Goal: Task Accomplishment & Management: Manage account settings

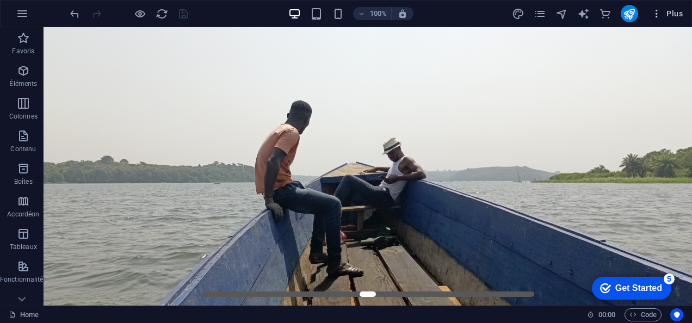
click at [651, 14] on icon "button" at bounding box center [656, 13] width 11 height 11
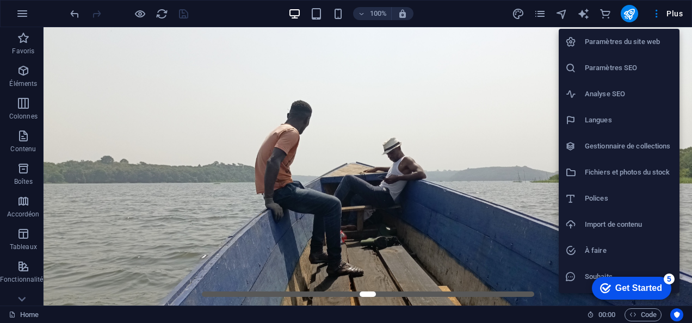
click at [596, 42] on h6 "Paramètres du site web" at bounding box center [629, 41] width 88 height 13
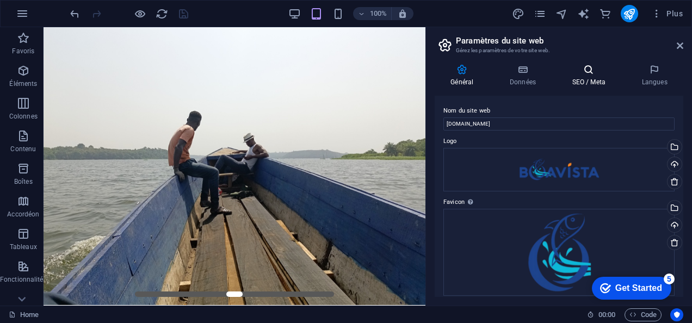
click at [572, 71] on icon at bounding box center [588, 69] width 65 height 11
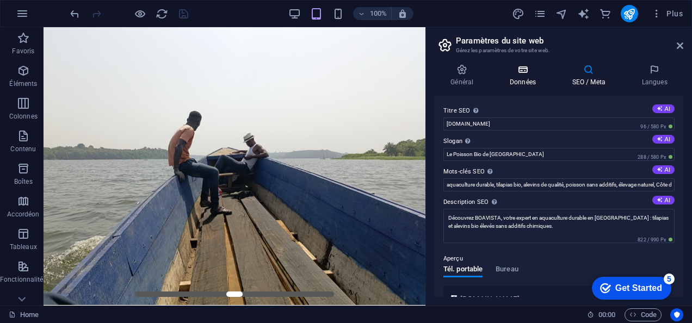
click at [528, 71] on icon at bounding box center [523, 69] width 58 height 11
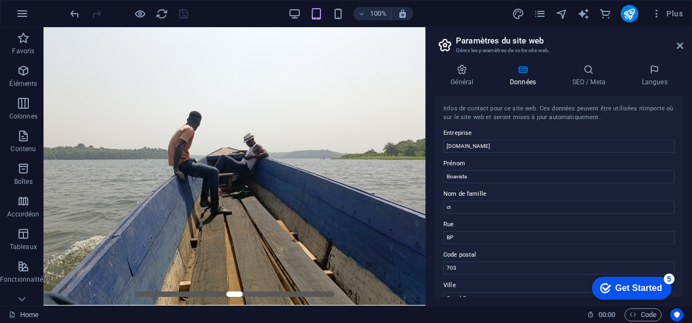
click at [684, 44] on aside "Paramètres du site web Gérez les paramètres de votre site web. Général Données …" at bounding box center [558, 166] width 266 height 278
click at [677, 47] on icon at bounding box center [680, 45] width 7 height 9
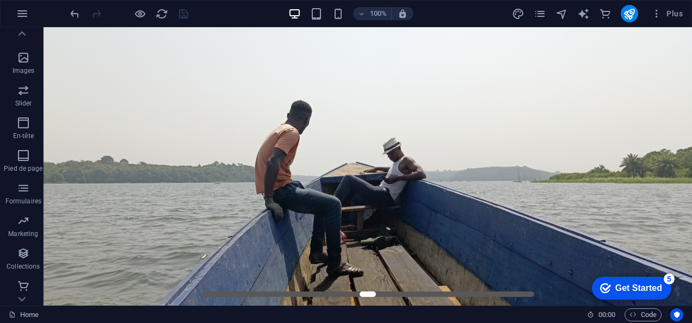
scroll to position [244, 0]
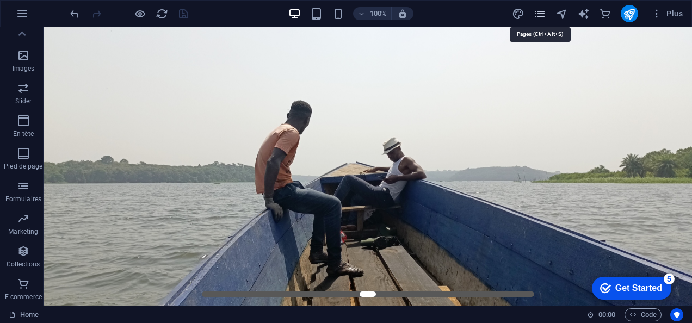
click at [540, 16] on icon "pages" at bounding box center [540, 14] width 13 height 13
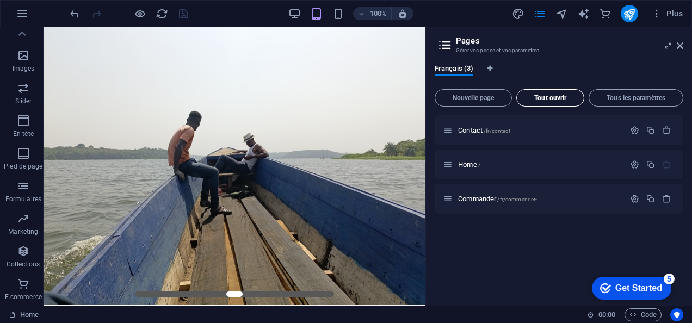
click at [549, 99] on span "Tout ouvrir" at bounding box center [550, 98] width 58 height 7
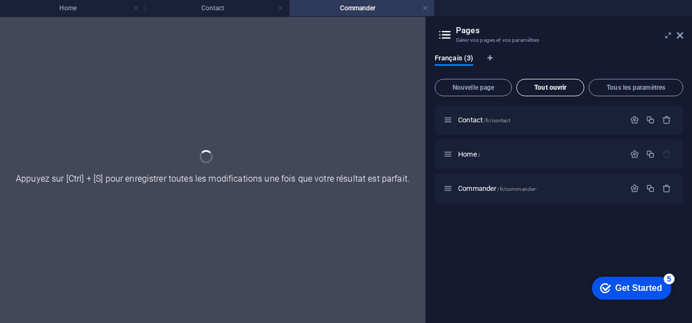
click at [549, 99] on div "Nouvelle page Tout ouvrir Tous les paramètres Contact /fr/contact Home / Comman…" at bounding box center [559, 195] width 249 height 240
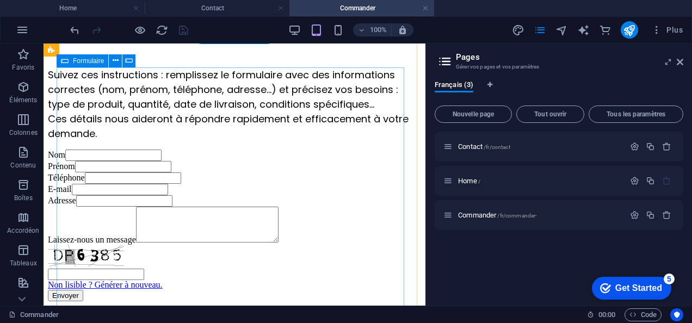
scroll to position [231, 0]
click at [678, 60] on icon at bounding box center [680, 62] width 7 height 9
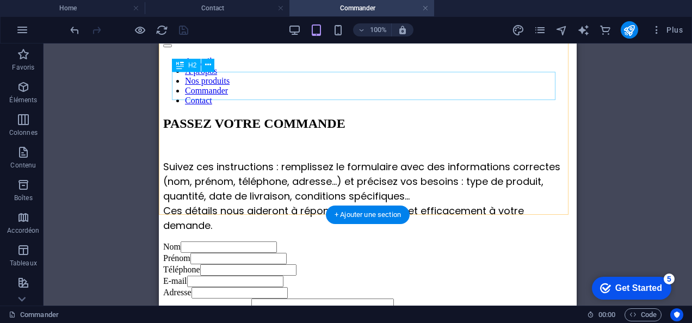
scroll to position [0, 0]
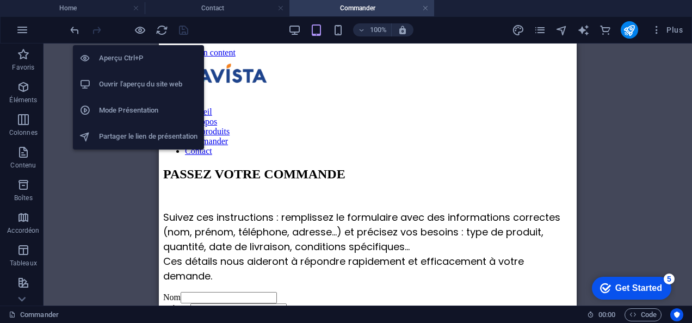
click at [148, 87] on h6 "Ouvrir l'aperçu du site web" at bounding box center [148, 84] width 98 height 13
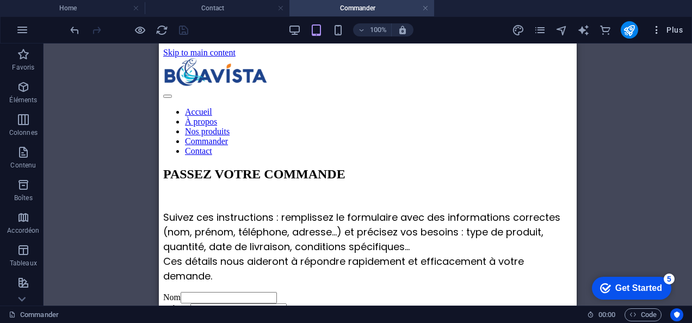
click at [651, 29] on icon "button" at bounding box center [656, 29] width 11 height 11
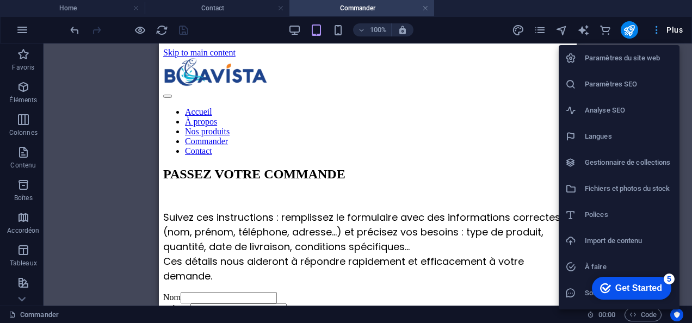
click at [651, 29] on div at bounding box center [346, 161] width 692 height 323
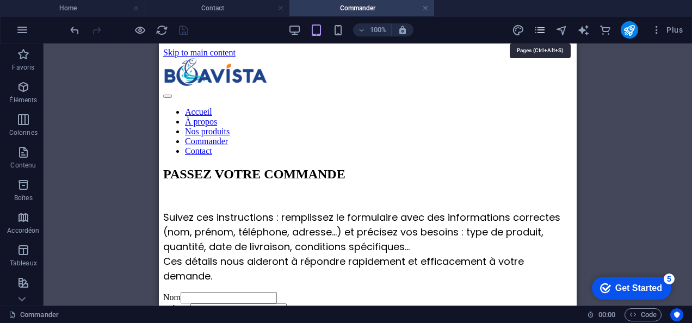
click at [534, 30] on icon "pages" at bounding box center [540, 30] width 13 height 13
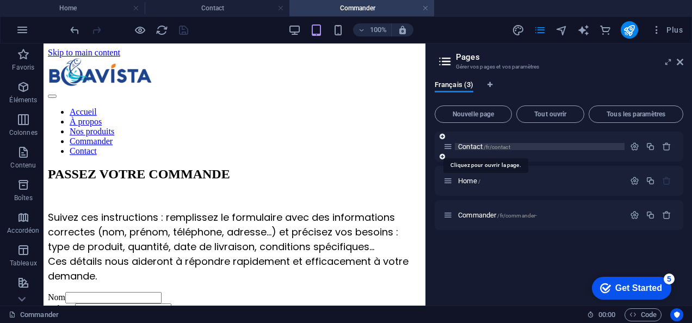
click at [500, 148] on span "/fr/contact" at bounding box center [496, 147] width 27 height 6
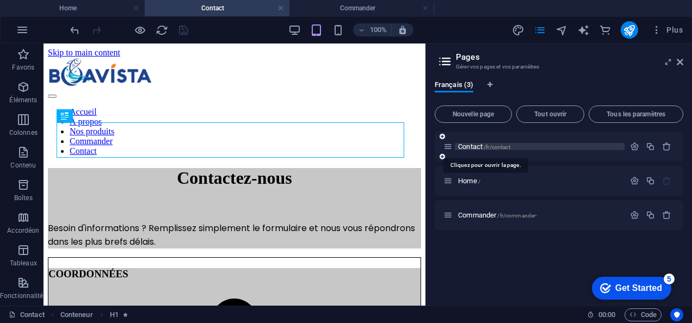
click at [482, 149] on span "Contact /fr/contact" at bounding box center [484, 146] width 52 height 8
click at [630, 150] on icon "button" at bounding box center [634, 146] width 9 height 9
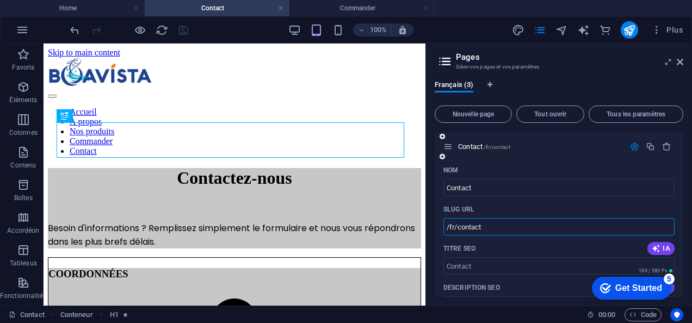
click at [536, 228] on input "/fr/contact" at bounding box center [558, 226] width 231 height 17
click at [531, 228] on input "/fr/contact" at bounding box center [558, 226] width 231 height 17
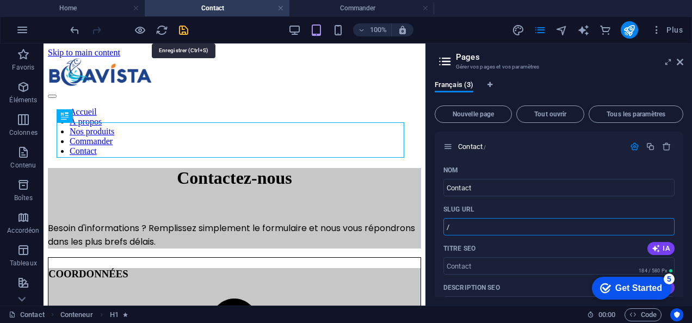
type input "/"
click at [183, 29] on icon "save" at bounding box center [183, 30] width 13 height 13
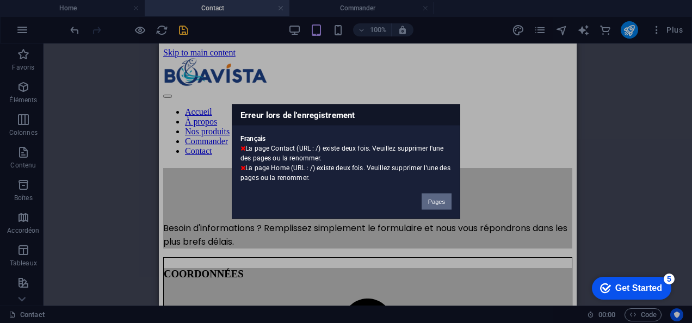
click at [439, 201] on button "Pages" at bounding box center [436, 202] width 30 height 16
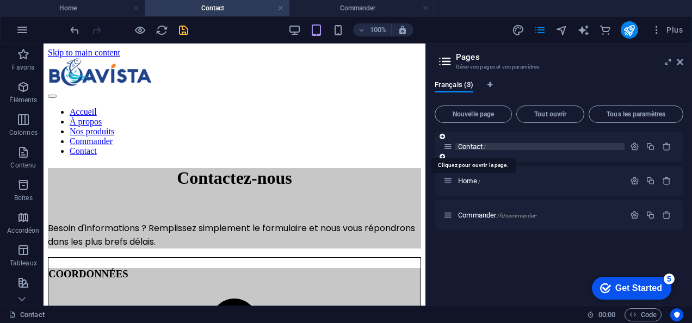
click at [483, 148] on span "Contact /" at bounding box center [472, 146] width 28 height 8
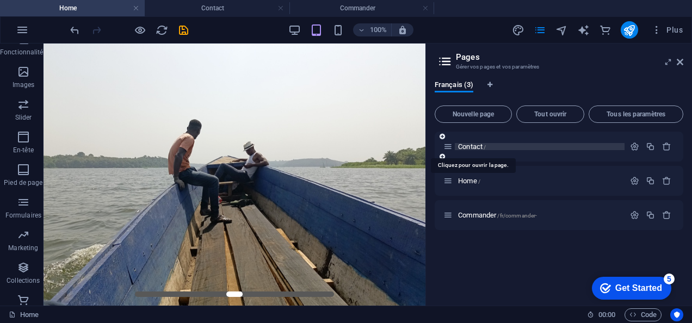
click at [483, 148] on span "Contact /" at bounding box center [472, 146] width 28 height 8
click at [635, 148] on icon "button" at bounding box center [634, 146] width 9 height 9
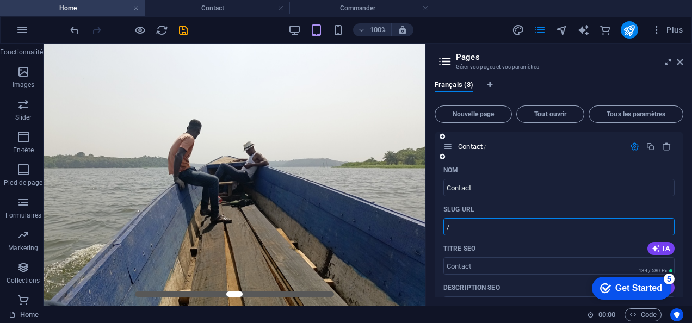
click at [483, 220] on input "/" at bounding box center [558, 226] width 231 height 17
type input "/contact"
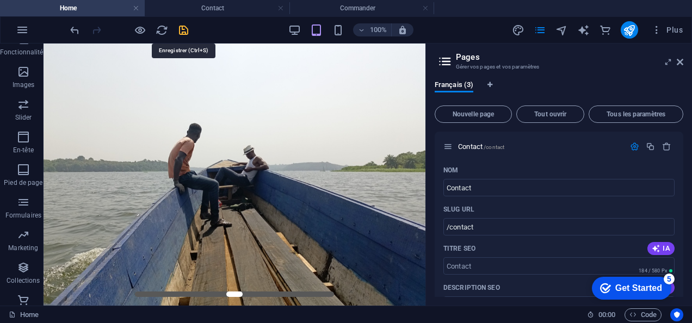
click at [178, 32] on icon "save" at bounding box center [183, 30] width 13 height 13
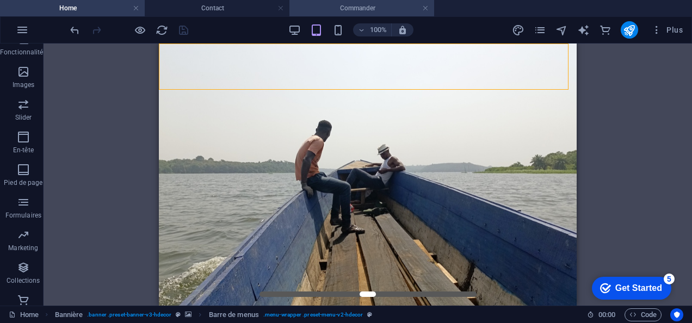
click at [386, 8] on h4 "Commander" at bounding box center [361, 8] width 145 height 12
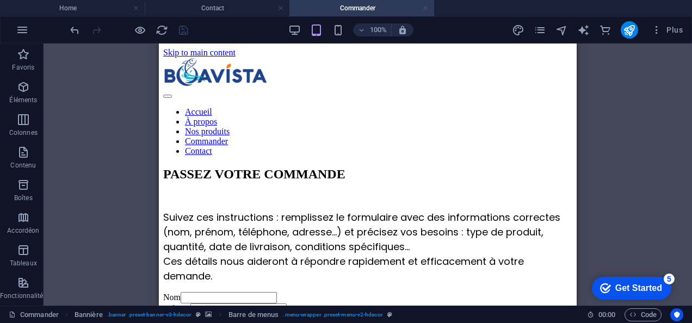
click at [423, 7] on link at bounding box center [425, 8] width 7 height 10
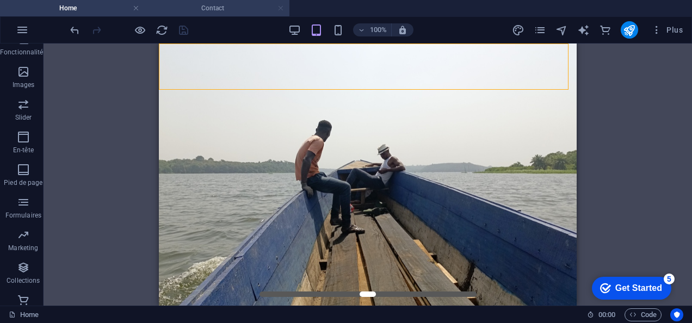
click at [282, 10] on link at bounding box center [280, 8] width 7 height 10
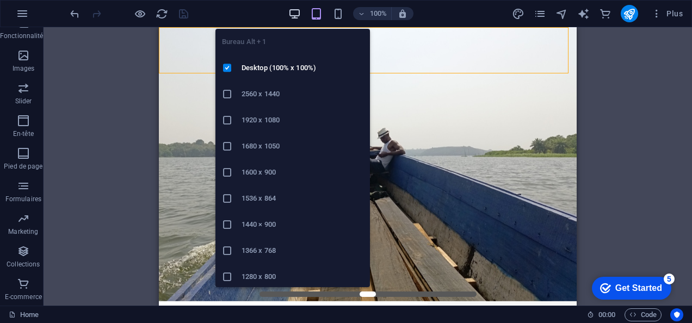
click at [293, 11] on icon "button" at bounding box center [294, 14] width 13 height 13
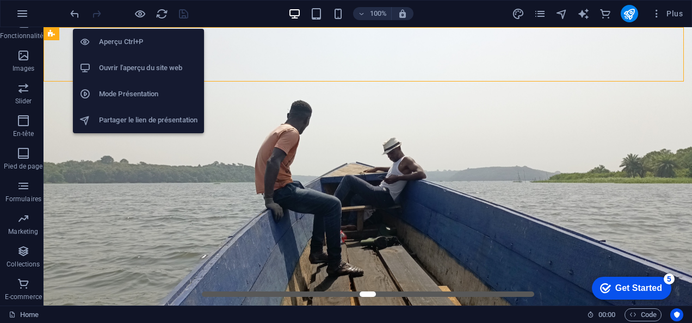
click at [141, 69] on h6 "Ouvrir l'aperçu du site web" at bounding box center [148, 67] width 98 height 13
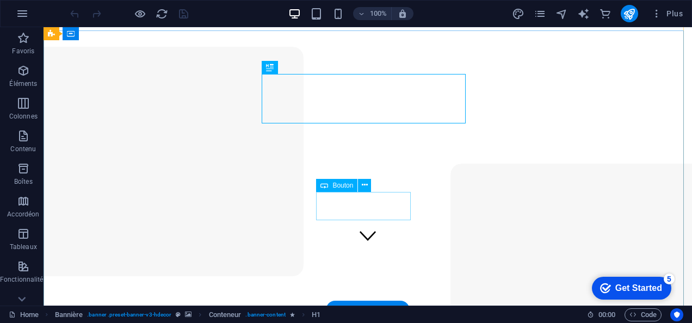
scroll to position [37, 0]
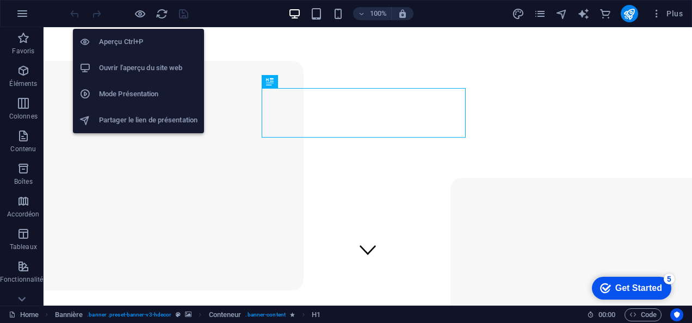
click at [144, 65] on h6 "Ouvrir l'aperçu du site web" at bounding box center [148, 67] width 98 height 13
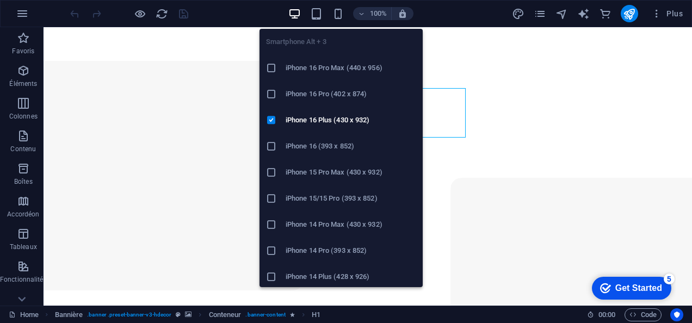
click at [379, 70] on h6 "iPhone 16 Pro Max (440 x 956)" at bounding box center [351, 67] width 131 height 13
drag, startPoint x: 423, startPoint y: 97, endPoint x: 175, endPoint y: 70, distance: 249.5
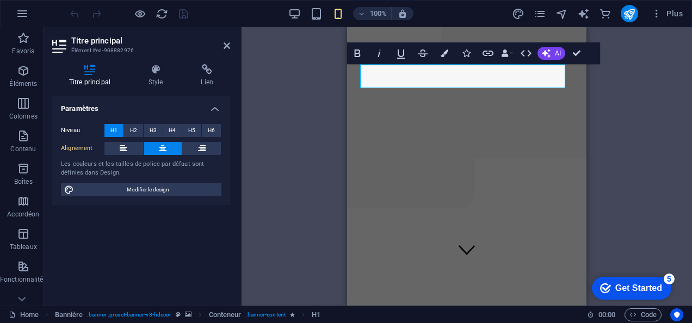
scroll to position [30, 0]
click at [231, 45] on aside "Titre principal Élément #ed-908882976 Titre principal Style Lien Paramètres Niv…" at bounding box center [143, 166] width 198 height 278
click at [228, 46] on icon at bounding box center [227, 45] width 7 height 9
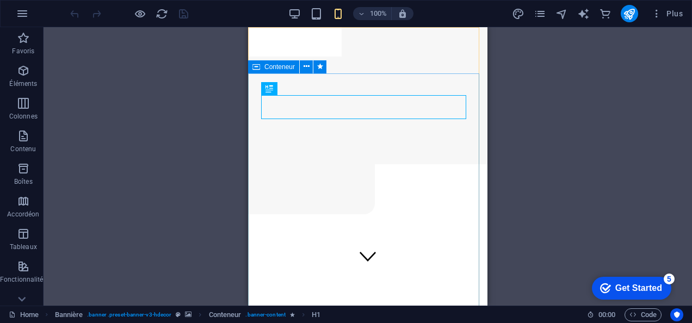
scroll to position [0, 0]
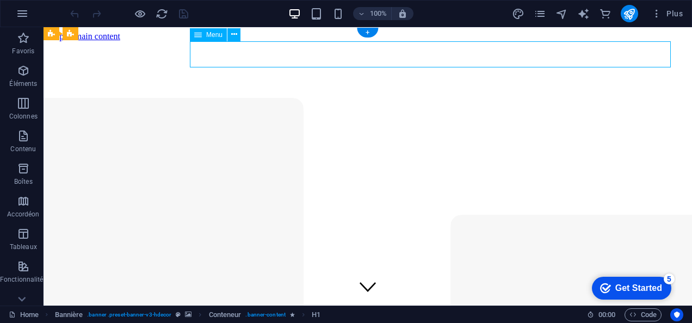
select select "1"
select select
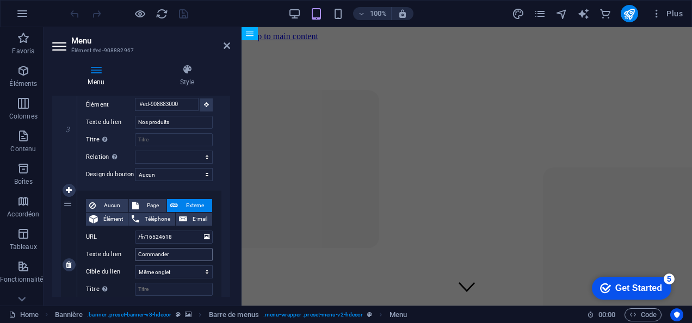
scroll to position [435, 0]
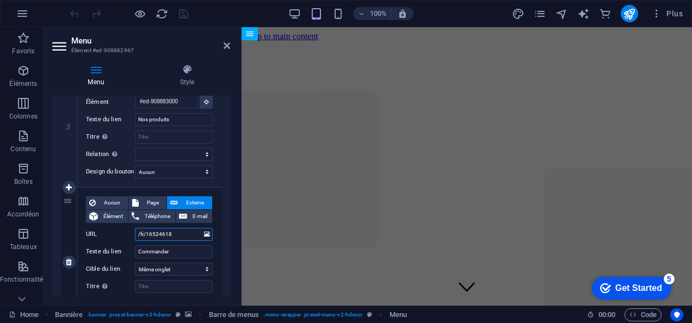
click at [185, 233] on input "/fr/16524618" at bounding box center [174, 234] width 78 height 13
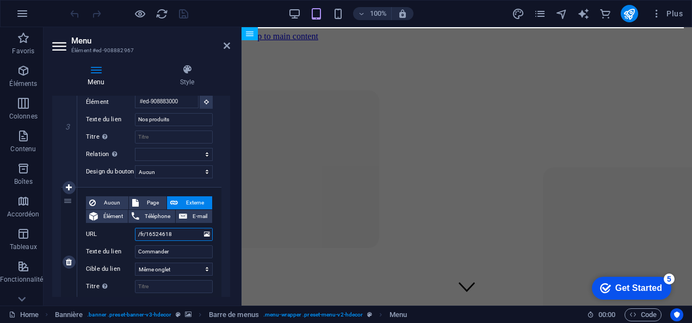
click at [176, 235] on input "/fr/16524618" at bounding box center [174, 234] width 78 height 13
paste input "commander-/"
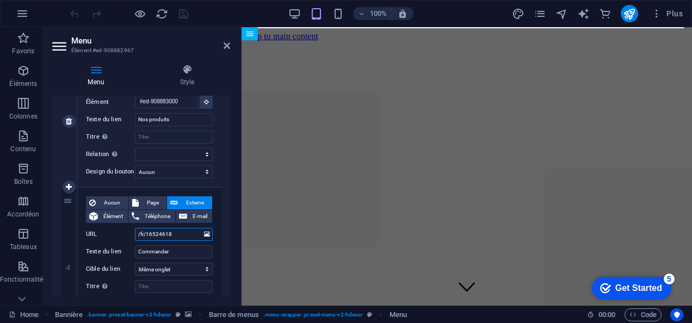
type input "/fr/commander-/"
select select
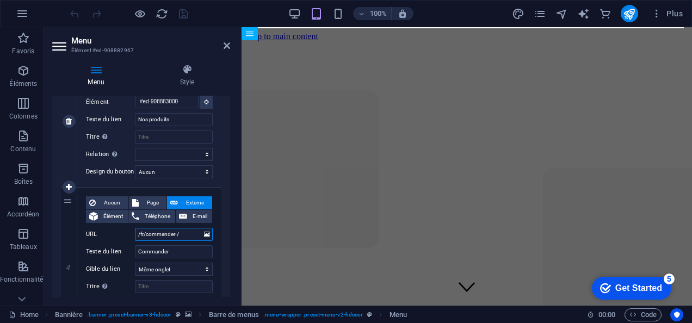
select select
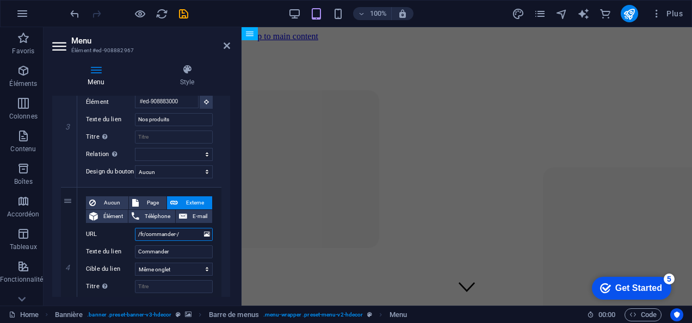
type input "/fr/commander-/"
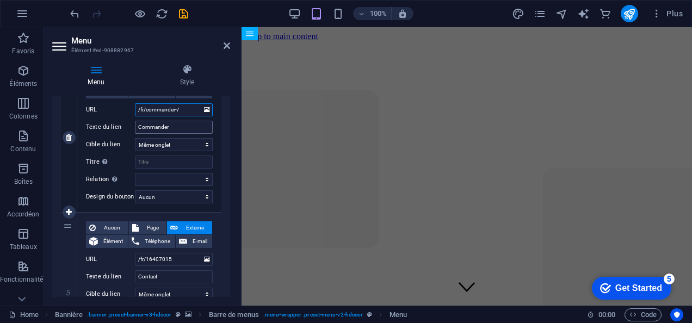
scroll to position [563, 0]
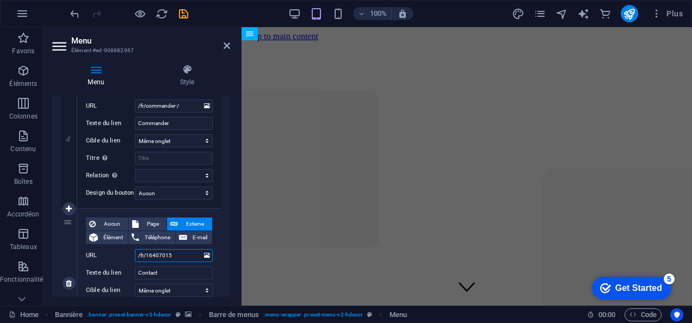
click at [171, 251] on input "/fr/16407015" at bounding box center [174, 255] width 78 height 13
paste input "contact/"
type input "/fr/contact/"
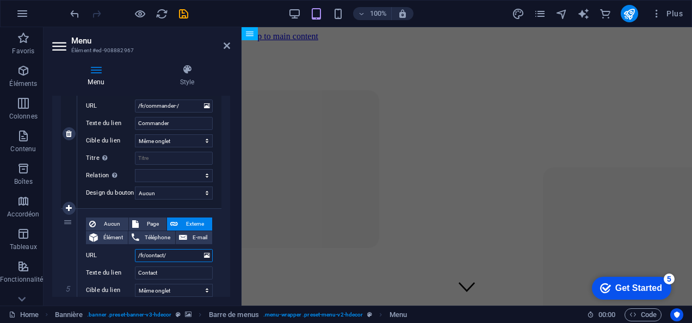
select select
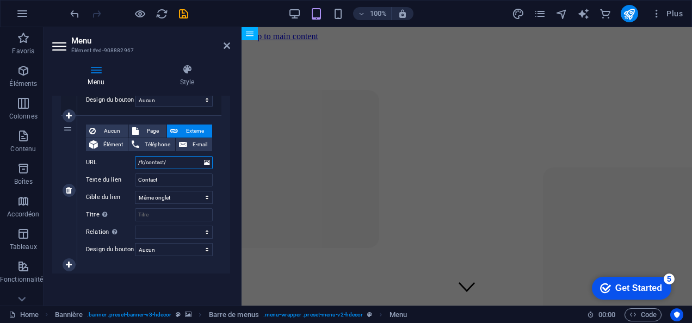
scroll to position [662, 0]
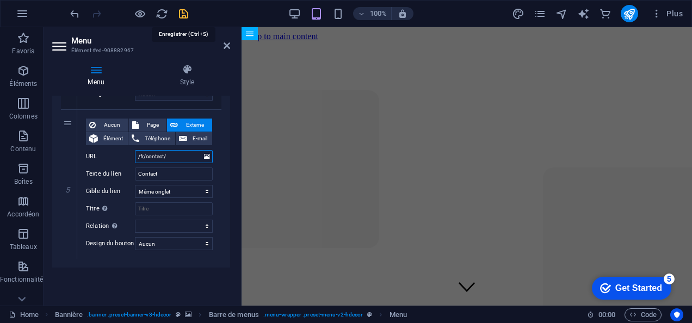
type input "/fr/contact/"
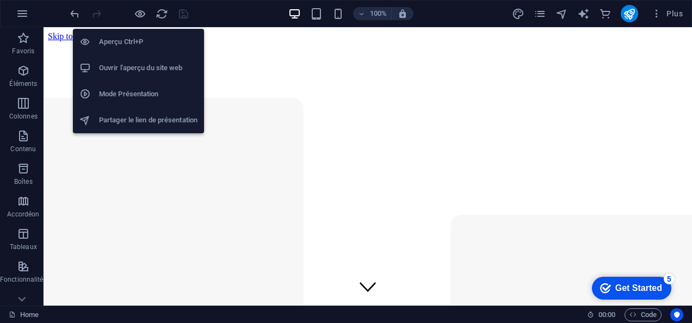
click at [134, 70] on h6 "Ouvrir l'aperçu du site web" at bounding box center [148, 67] width 98 height 13
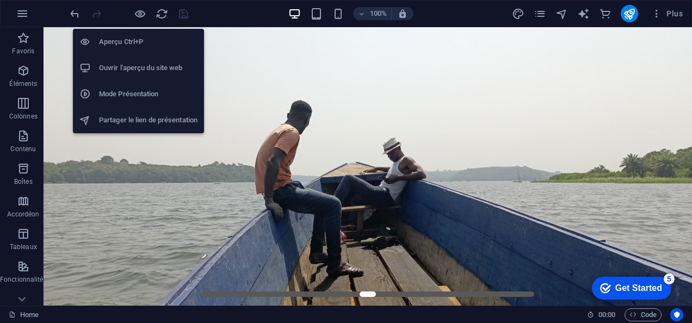
click at [140, 63] on h6 "Ouvrir l'aperçu du site web" at bounding box center [148, 67] width 98 height 13
click at [126, 67] on h6 "Ouvrir l'aperçu du site web" at bounding box center [148, 67] width 98 height 13
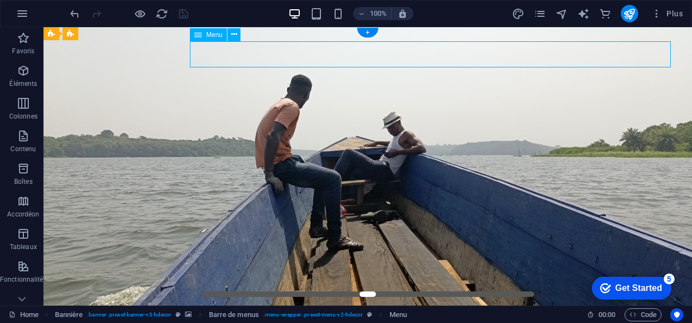
select select "1"
select select
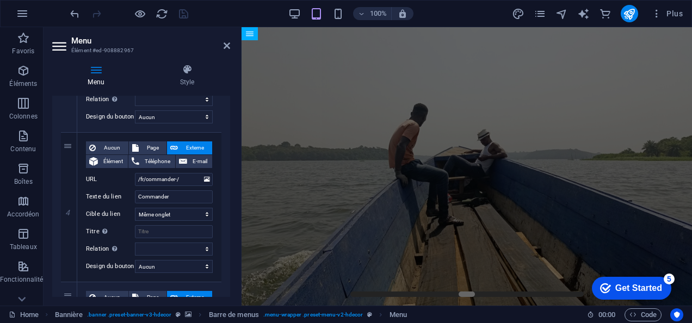
scroll to position [491, 0]
click at [136, 184] on input "/fr/commander-/" at bounding box center [174, 178] width 78 height 13
click at [164, 175] on input "/fr/commander-/" at bounding box center [174, 178] width 78 height 13
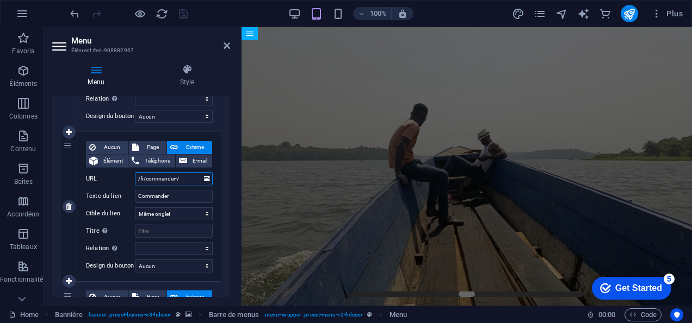
paste input "https://boavista.ci/fr/commander-"
type input "https://boavista.ci/fr/commander-"
select select
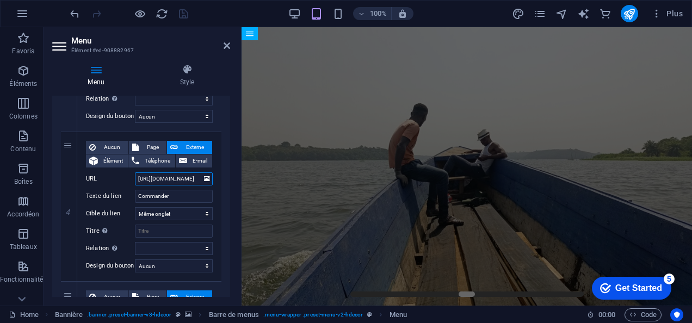
select select
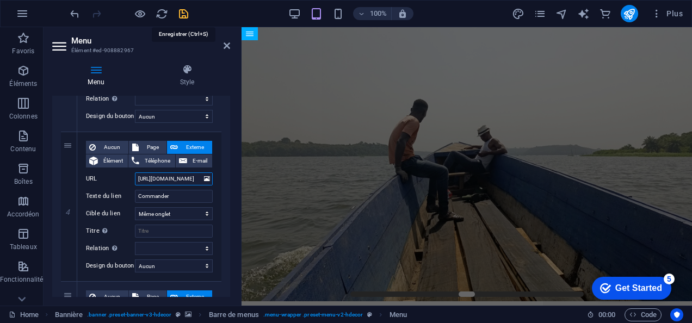
type input "https://boavista.ci/fr/commander-"
click at [182, 18] on icon "save" at bounding box center [183, 14] width 13 height 13
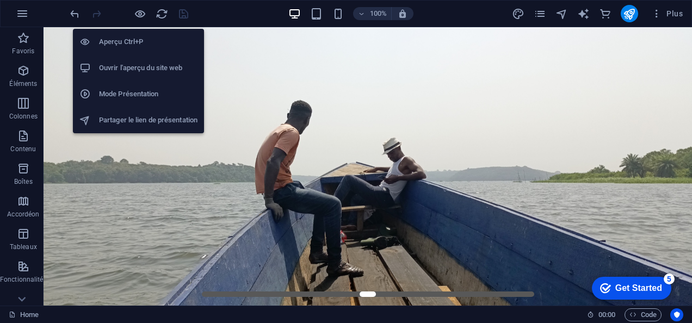
click at [137, 63] on h6 "Ouvrir l'aperçu du site web" at bounding box center [148, 67] width 98 height 13
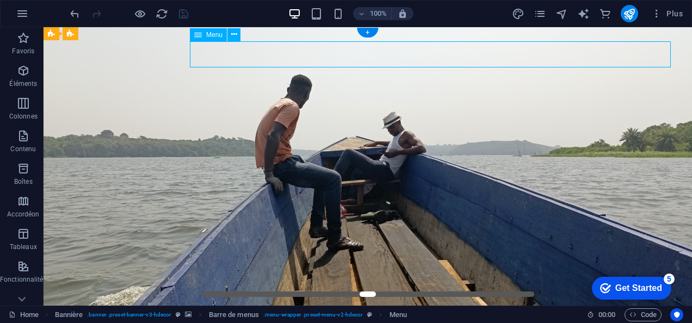
select select "1"
select select
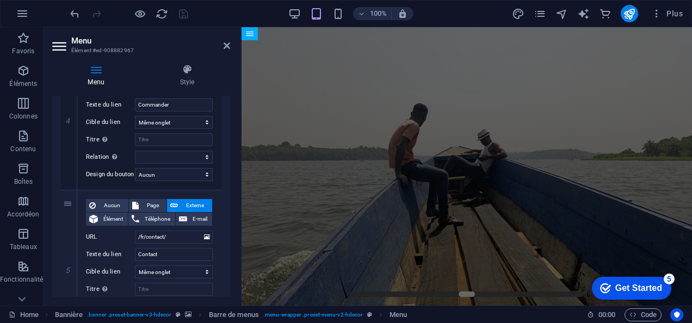
scroll to position [583, 0]
click at [163, 239] on input "/fr/contact/" at bounding box center [174, 236] width 78 height 13
paste input "https://boavista.ci/fr/contact"
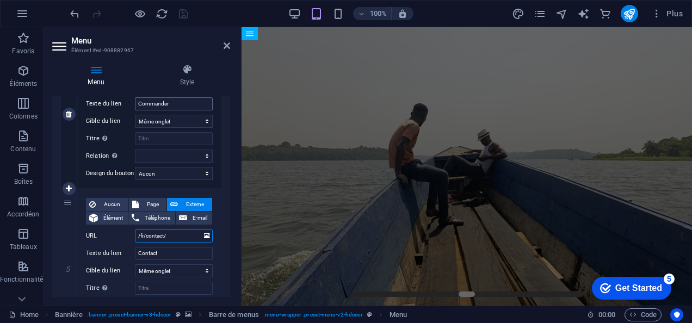
type input "https://boavista.ci/fr/contact"
select select
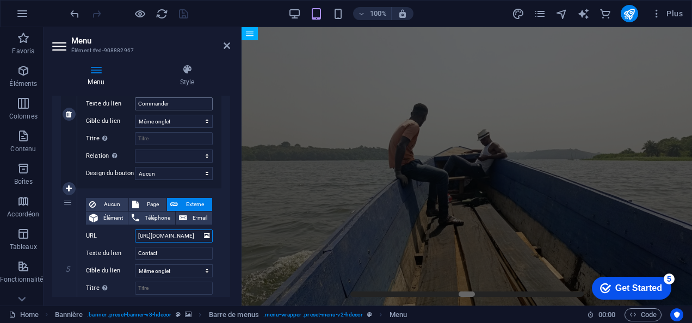
select select
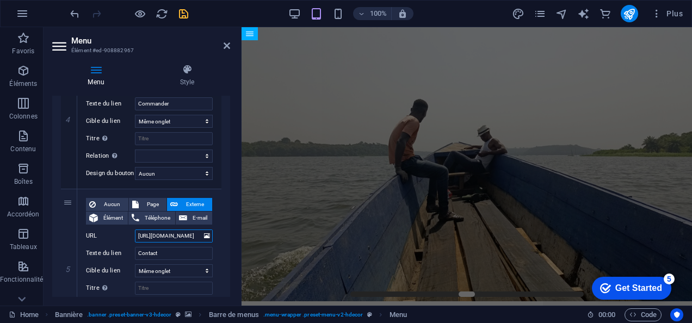
type input "https://boavista.ci/fr/contact"
click at [178, 11] on icon "save" at bounding box center [183, 14] width 13 height 13
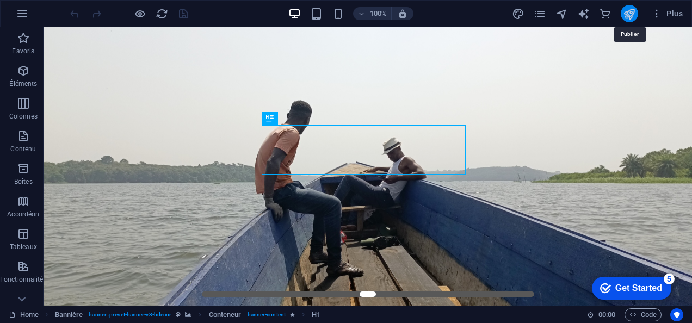
click at [0, 0] on icon "publish" at bounding box center [0, 0] width 0 height 0
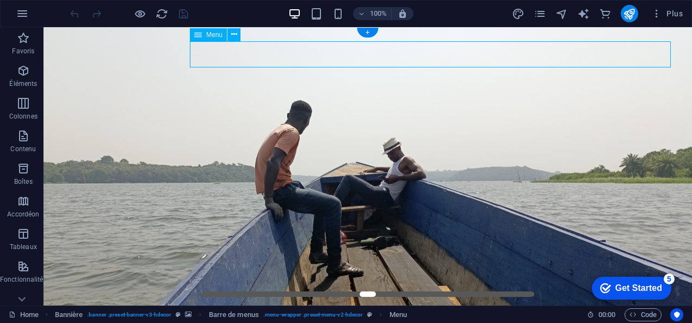
select select "1"
select select
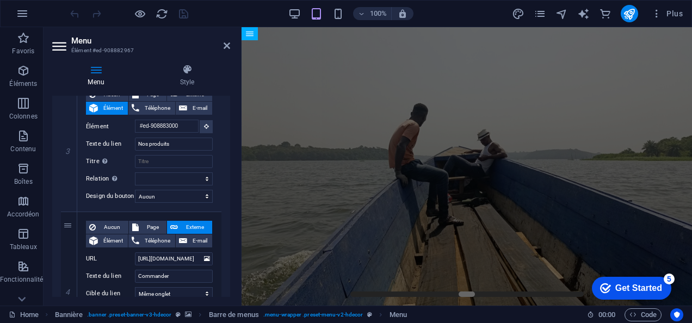
scroll to position [423, 0]
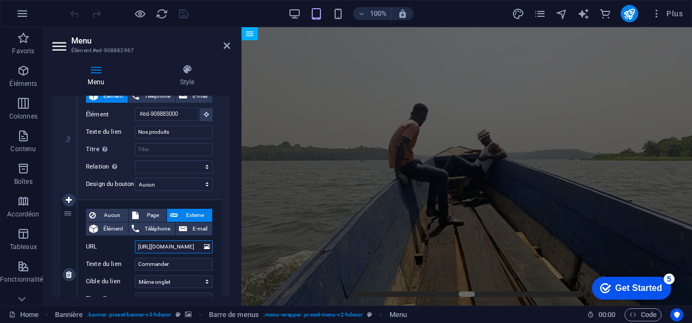
click at [170, 243] on input "https://boavista.ci/fr/commander-" at bounding box center [174, 246] width 78 height 13
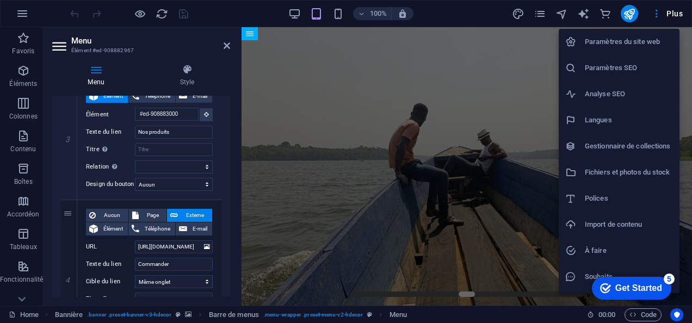
click at [539, 14] on div at bounding box center [346, 161] width 692 height 323
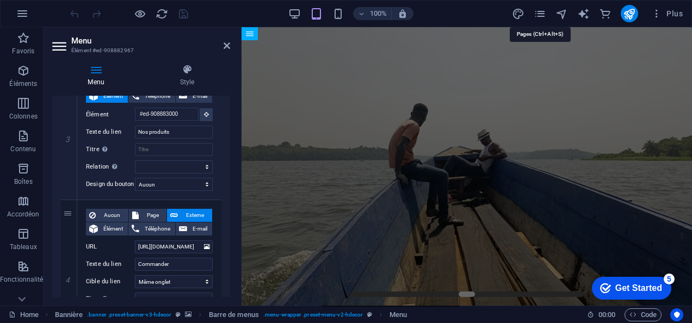
click at [0, 0] on icon "pages" at bounding box center [0, 0] width 0 height 0
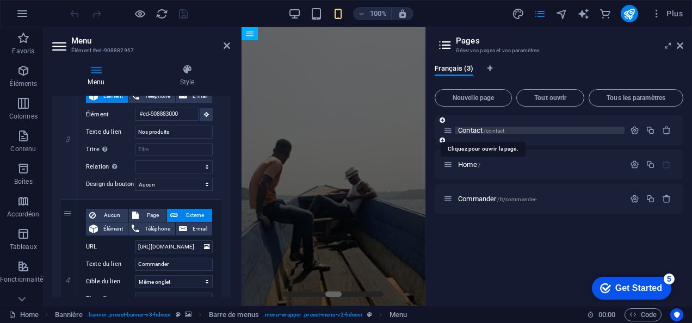
click at [483, 130] on span "Contact /contact" at bounding box center [481, 130] width 46 height 8
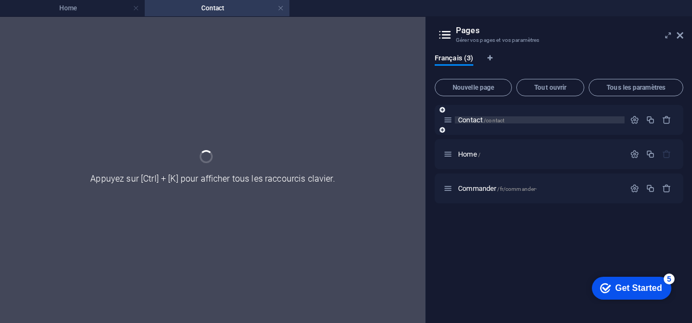
click at [483, 130] on div "Contact /contact" at bounding box center [559, 120] width 249 height 30
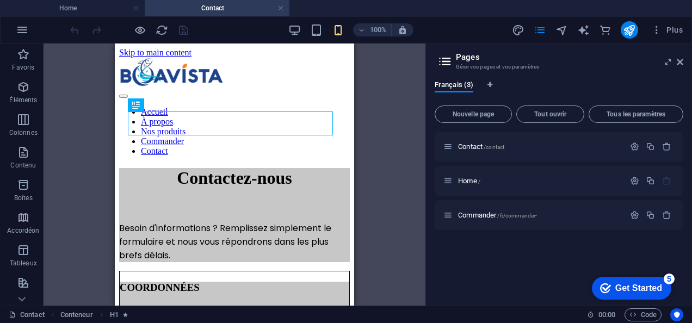
scroll to position [0, 0]
click at [636, 147] on icon "button" at bounding box center [634, 146] width 9 height 9
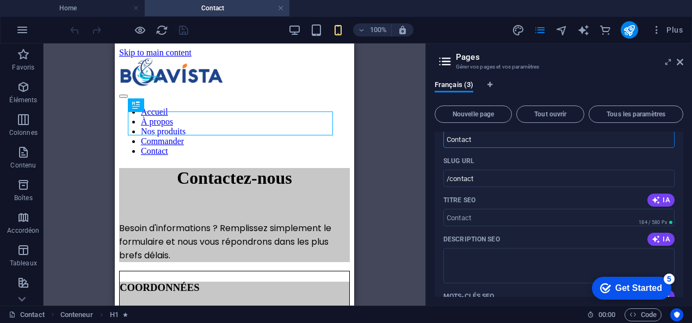
scroll to position [49, 0]
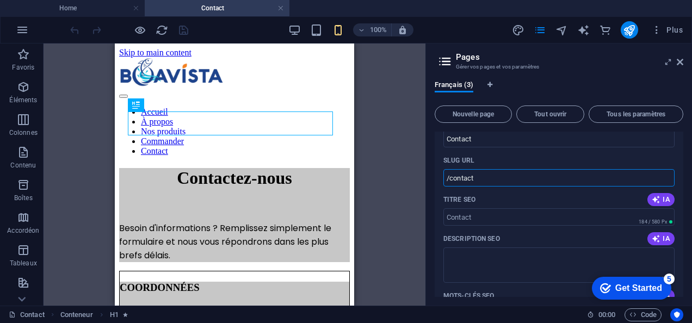
click at [486, 176] on input "/contact" at bounding box center [558, 177] width 231 height 17
click at [677, 60] on icon at bounding box center [680, 62] width 7 height 9
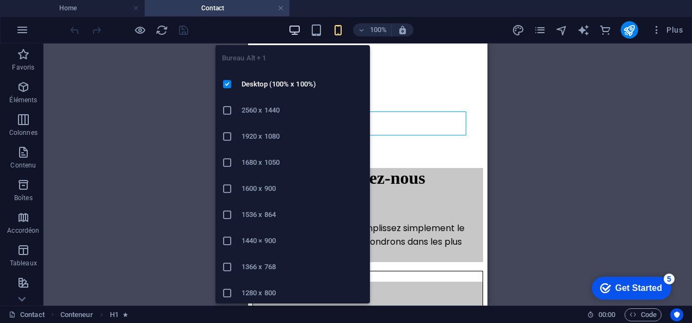
click at [289, 29] on icon "button" at bounding box center [294, 30] width 13 height 13
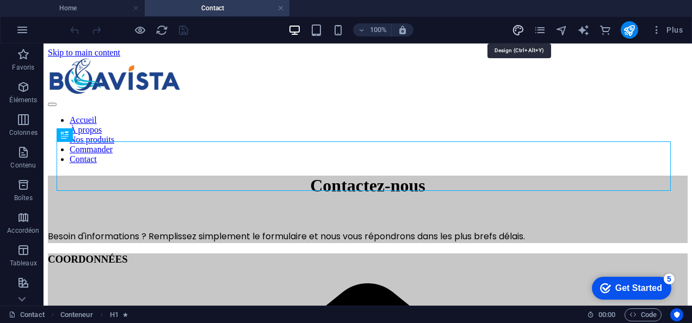
click at [524, 34] on icon "design" at bounding box center [518, 30] width 13 height 13
click at [542, 34] on icon "pages" at bounding box center [540, 30] width 13 height 13
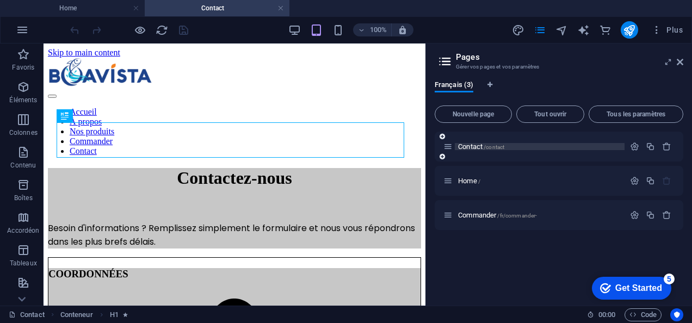
click at [496, 147] on span "/contact" at bounding box center [493, 147] width 21 height 6
click at [637, 150] on icon "button" at bounding box center [634, 146] width 9 height 9
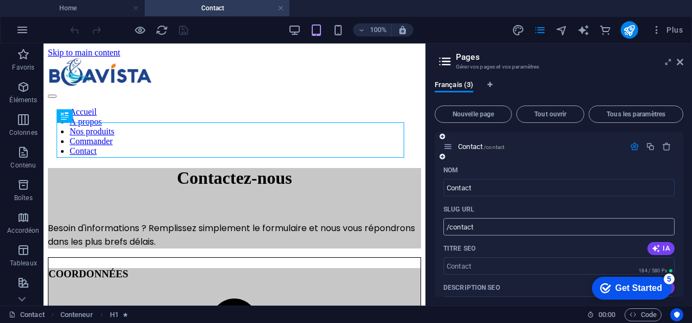
click at [483, 228] on input "/contact" at bounding box center [558, 226] width 231 height 17
click at [681, 60] on icon at bounding box center [680, 62] width 7 height 9
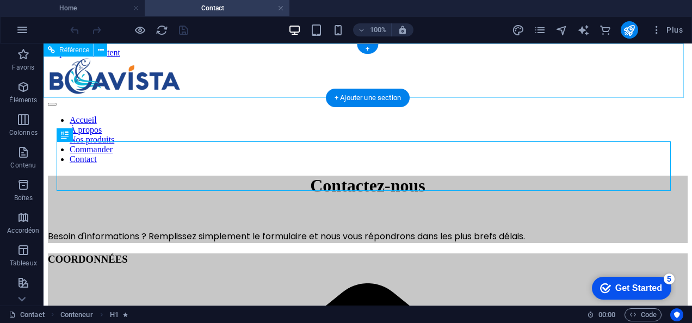
click at [380, 115] on nav "Accueil À propos Nos produits Commander Contact" at bounding box center [368, 139] width 640 height 49
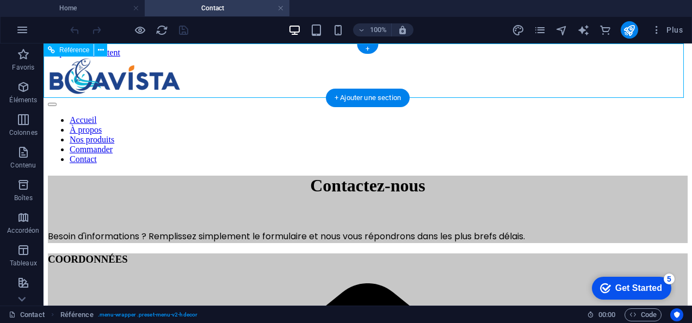
click at [380, 115] on nav "Accueil À propos Nos produits Commander Contact" at bounding box center [368, 139] width 640 height 49
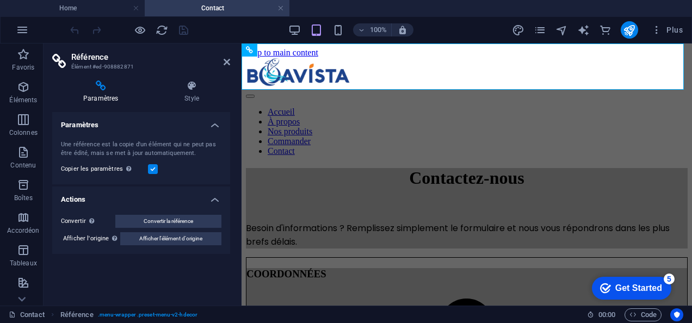
click at [230, 61] on aside "Référence Élément #ed-908882871 Paramètres Style Paramètres Une référence est l…" at bounding box center [143, 175] width 198 height 262
click at [228, 61] on icon at bounding box center [227, 62] width 7 height 9
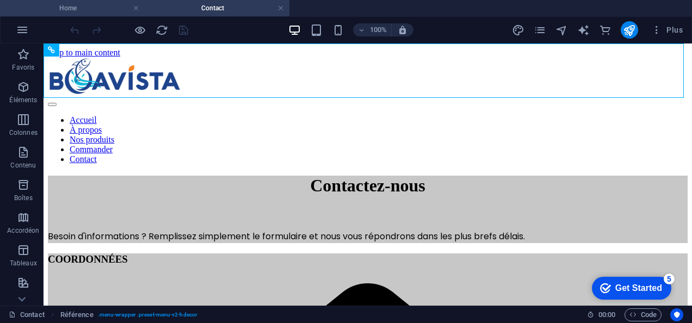
click at [70, 11] on h4 "Home" at bounding box center [72, 8] width 145 height 12
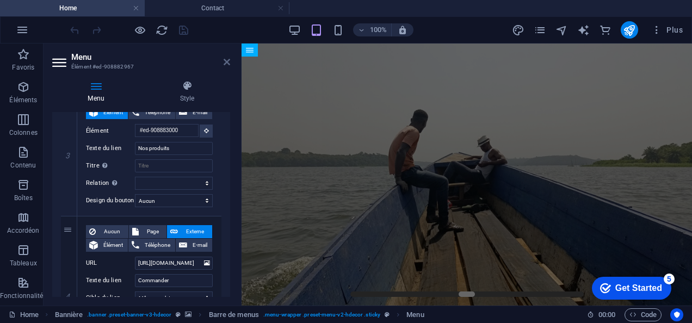
click at [227, 63] on icon at bounding box center [227, 62] width 7 height 9
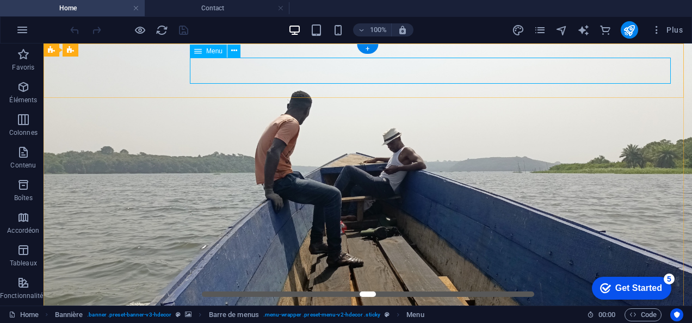
select select "1"
select select
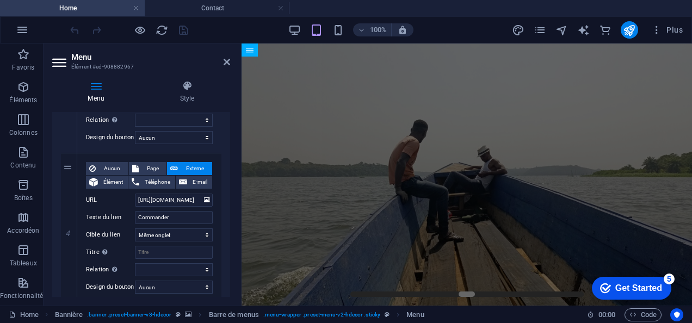
scroll to position [501, 0]
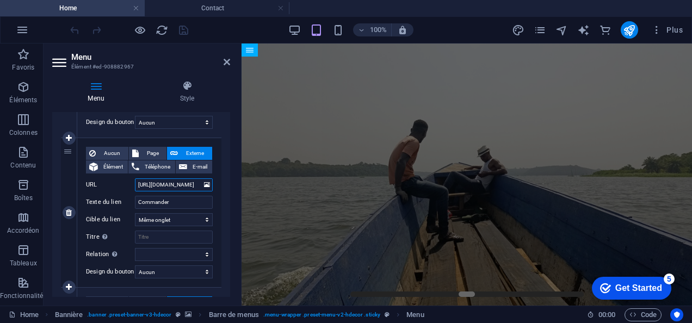
click at [172, 181] on input "https://boavista.ci/fr/commander-" at bounding box center [174, 184] width 78 height 13
click at [184, 181] on input "https://boavista.ci/fr/commander-" at bounding box center [174, 184] width 78 height 13
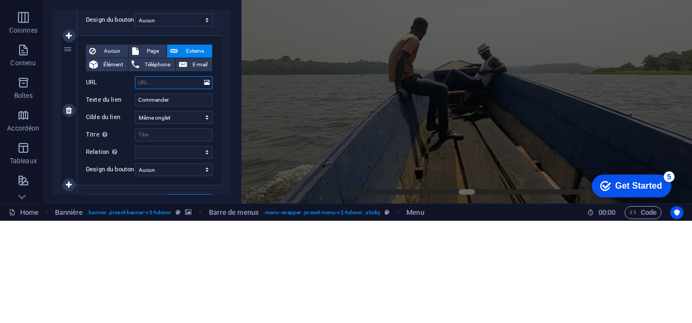
select select
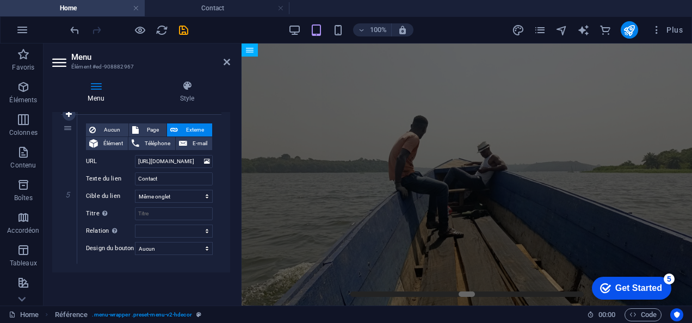
scroll to position [678, 0]
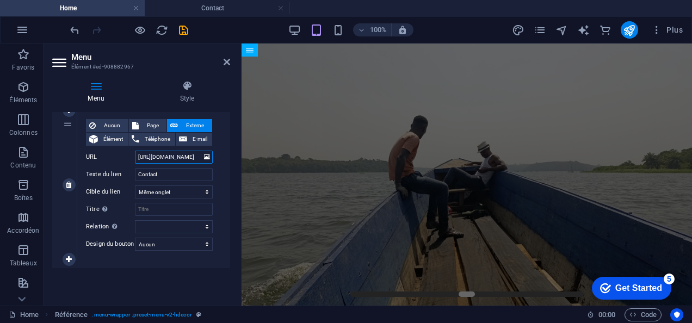
click at [171, 154] on input "https://boavista.ci/fr/contact" at bounding box center [174, 157] width 78 height 13
paste input "contact/"
type input "https://boavista.ci/contact/"
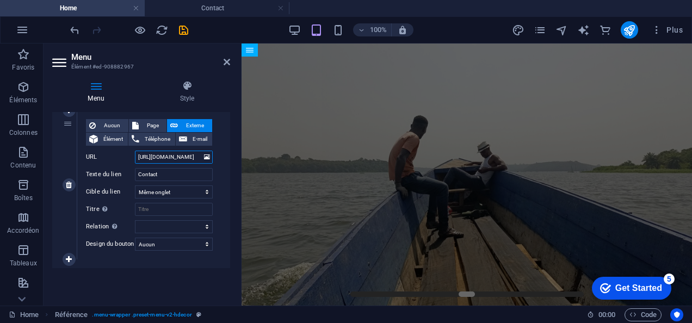
scroll to position [0, 8]
select select
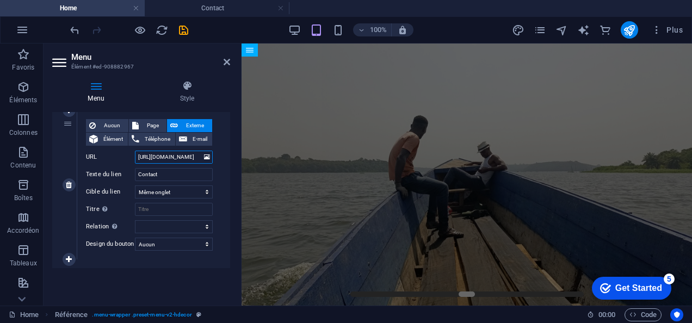
select select
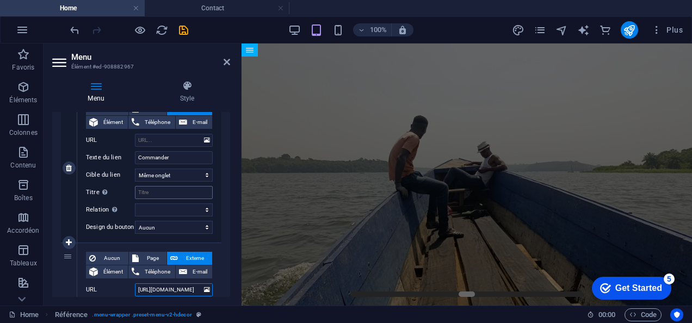
scroll to position [539, 0]
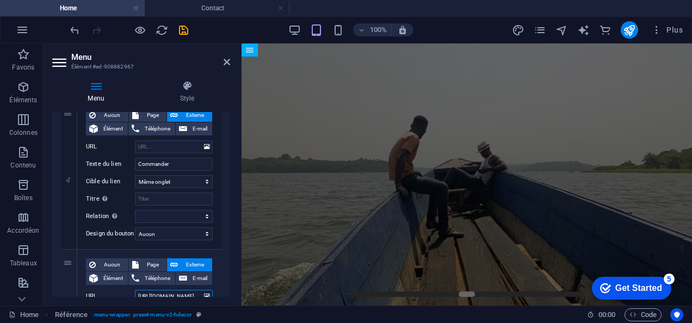
type input "https://boavista.ci/contact/"
click at [162, 145] on input "URL" at bounding box center [174, 146] width 78 height 13
type input "https://boavista.ci/fr/commander-"
select select
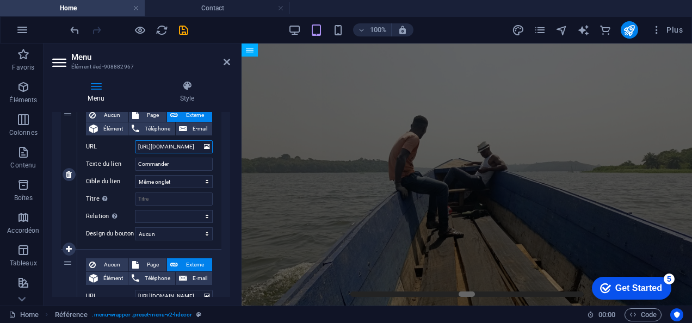
select select
click at [189, 144] on input "https://boavista.ci/fr/commander-" at bounding box center [174, 146] width 78 height 13
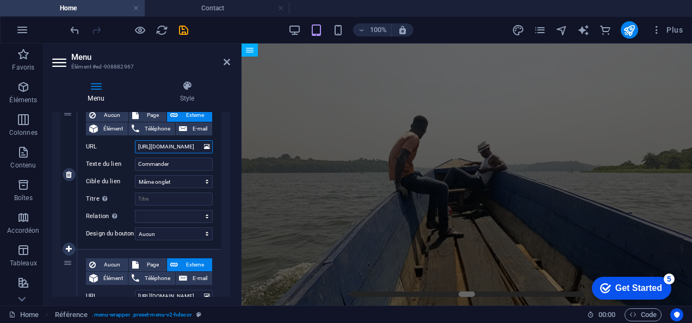
click at [185, 149] on input "https://boavista.ci/fr/commander-" at bounding box center [174, 146] width 78 height 13
type input "https://boavista.ci/f/commander-"
select select
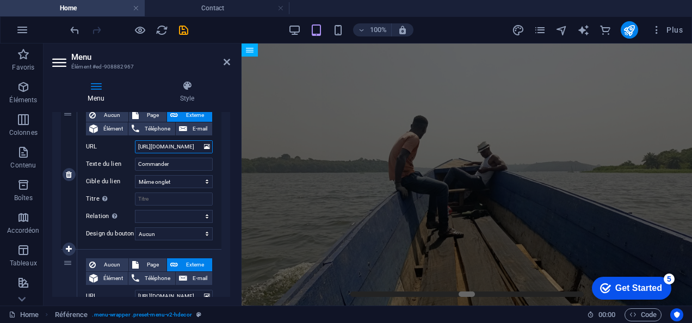
select select
type input "https://boavista.ci//commander-"
select select
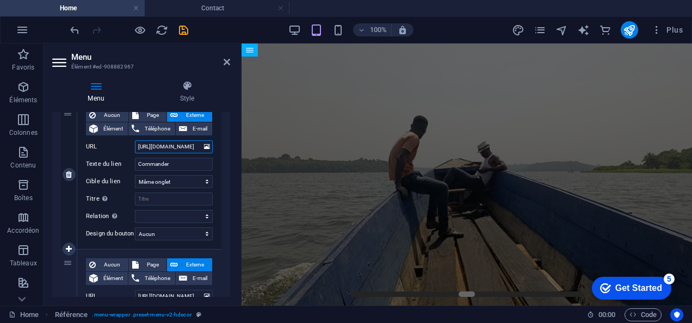
select select
type input "https://boavista.ci/commander-"
select select
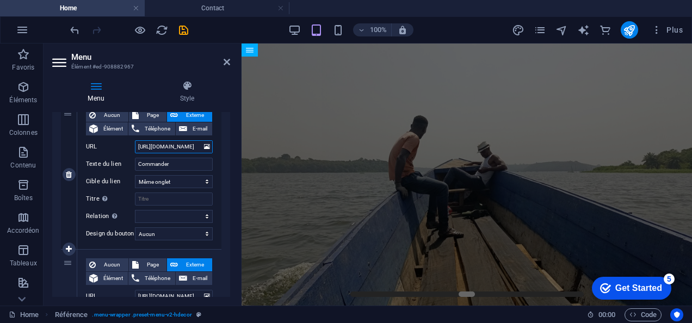
select select
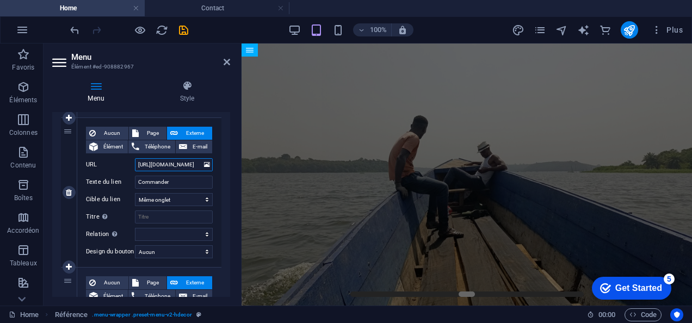
scroll to position [522, 0]
type input "https://boavista.ci/commander-"
click at [190, 182] on input "Commander" at bounding box center [174, 181] width 78 height 13
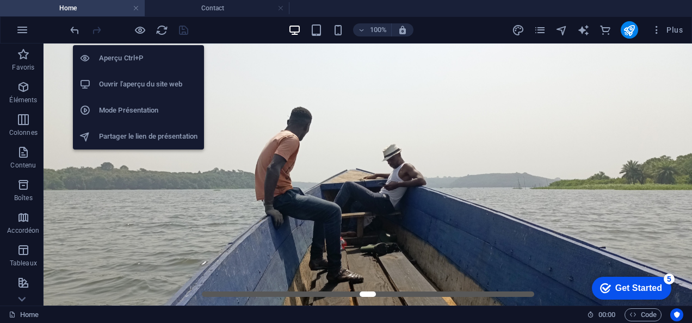
click at [131, 84] on h6 "Ouvrir l'aperçu du site web" at bounding box center [148, 84] width 98 height 13
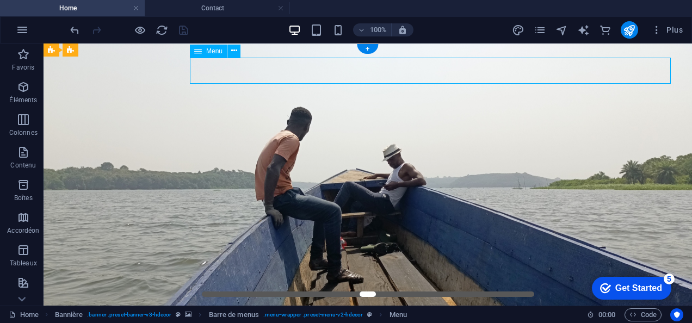
select select "1"
select select
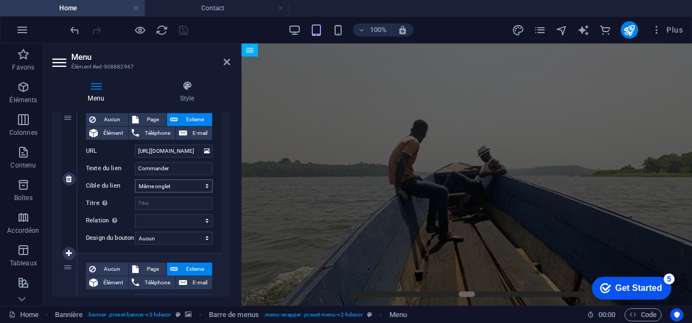
scroll to position [531, 0]
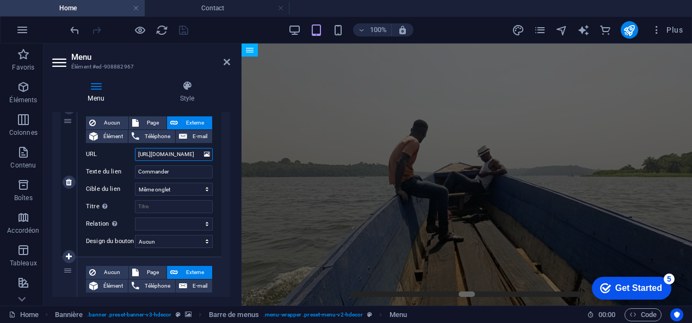
click at [196, 157] on input "https://boavista.ci/commander-" at bounding box center [174, 154] width 78 height 13
click at [165, 159] on input "https://boavista.ci/commander-" at bounding box center [174, 154] width 78 height 13
click at [0, 0] on icon "pages" at bounding box center [0, 0] width 0 height 0
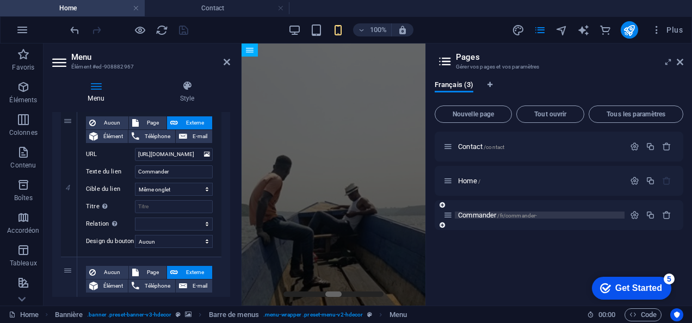
click at [489, 213] on span "Commander /fr/commander-" at bounding box center [497, 215] width 79 height 8
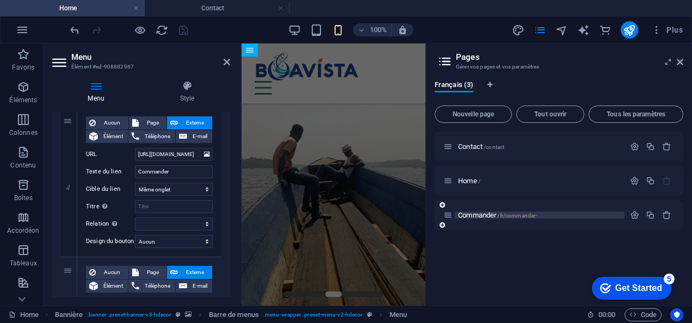
click at [489, 213] on div "Contact /contact Home / Commander /fr/commander-" at bounding box center [559, 214] width 249 height 165
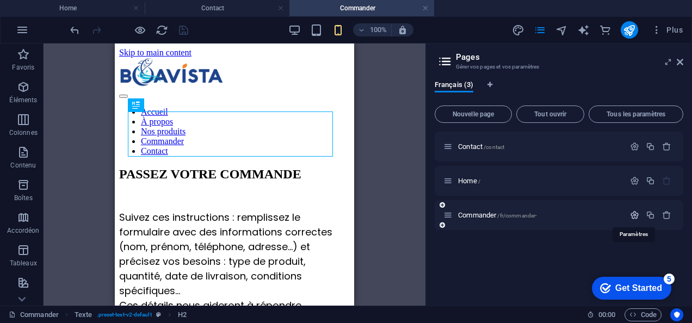
click at [638, 213] on icon "button" at bounding box center [634, 214] width 9 height 9
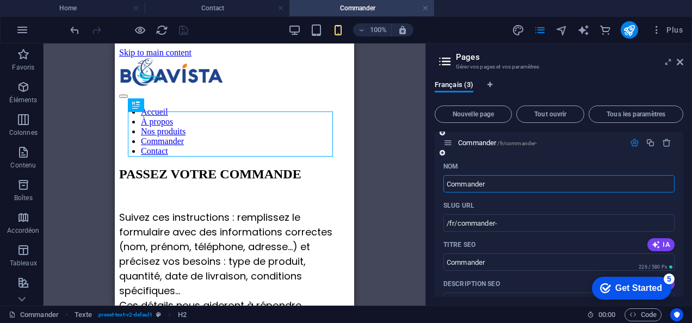
scroll to position [79, 0]
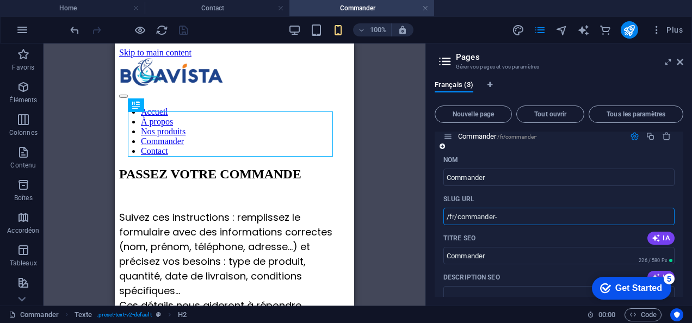
click at [454, 220] on input "/fr/commander-" at bounding box center [558, 216] width 231 height 17
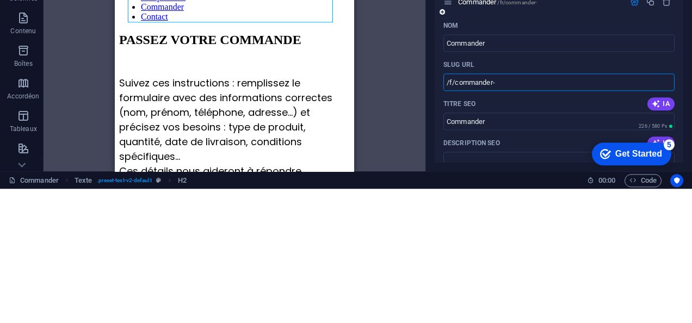
type input "/f/commander-"
click at [543, 219] on input "/f/commander-" at bounding box center [558, 216] width 231 height 17
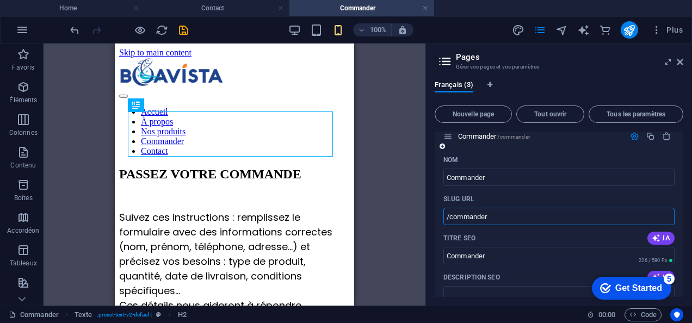
click at [554, 220] on input "/commander" at bounding box center [558, 216] width 231 height 17
click at [560, 223] on input "/commander-" at bounding box center [558, 216] width 231 height 17
type input "/commander-"
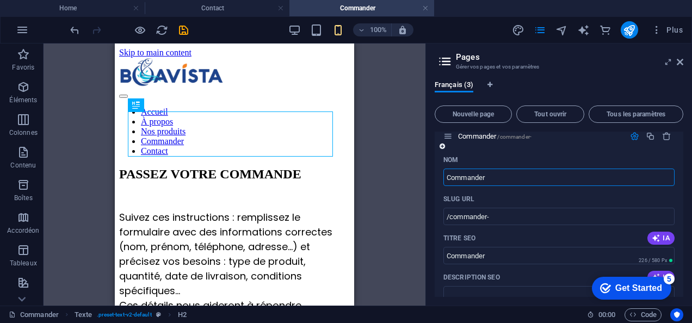
click at [559, 175] on input "Commander" at bounding box center [558, 177] width 231 height 17
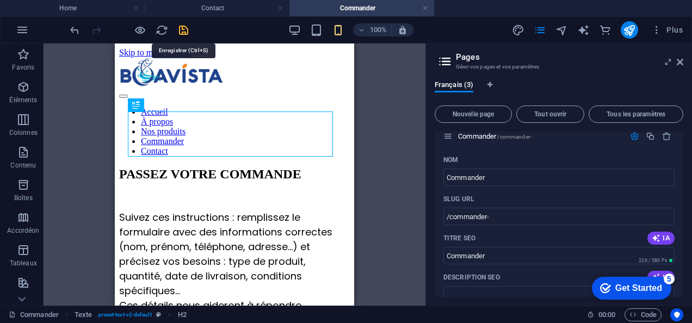
click at [177, 24] on icon "save" at bounding box center [183, 30] width 13 height 13
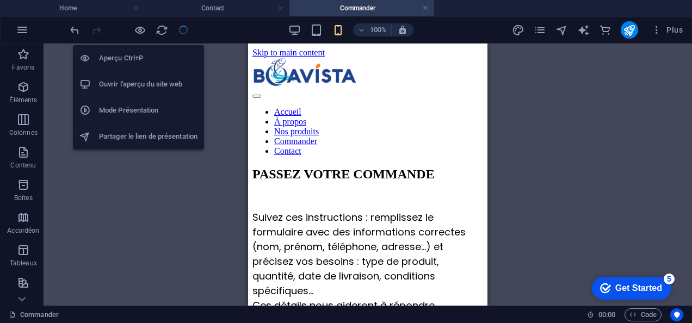
click at [151, 83] on h6 "Ouvrir l'aperçu du site web" at bounding box center [148, 84] width 98 height 13
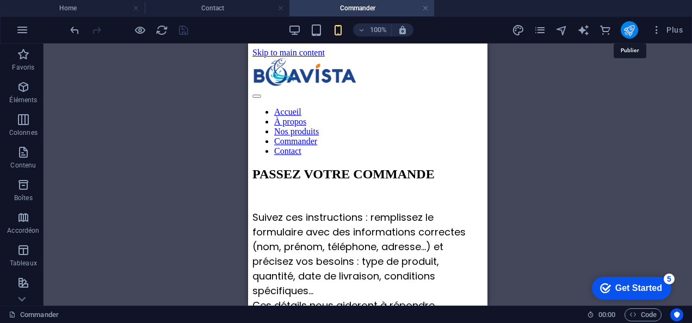
click at [629, 28] on icon "publish" at bounding box center [629, 30] width 13 height 13
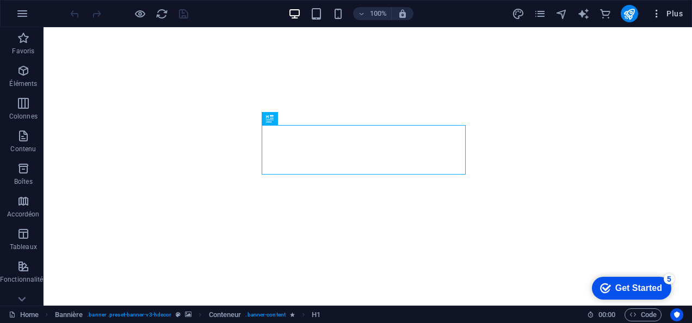
click at [667, 10] on span "Plus" at bounding box center [667, 13] width 32 height 11
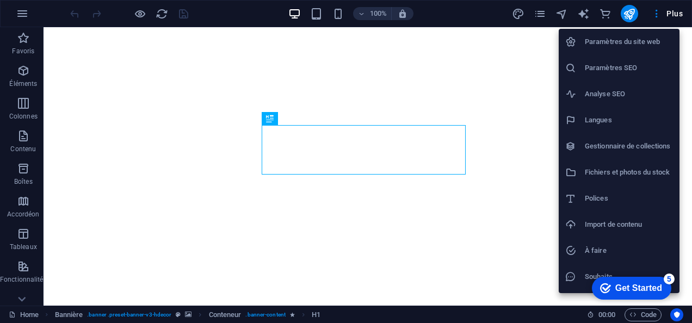
click at [537, 13] on div at bounding box center [346, 161] width 692 height 323
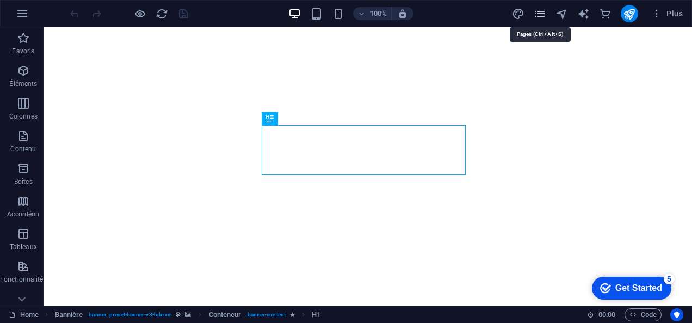
click at [536, 10] on icon "pages" at bounding box center [540, 14] width 13 height 13
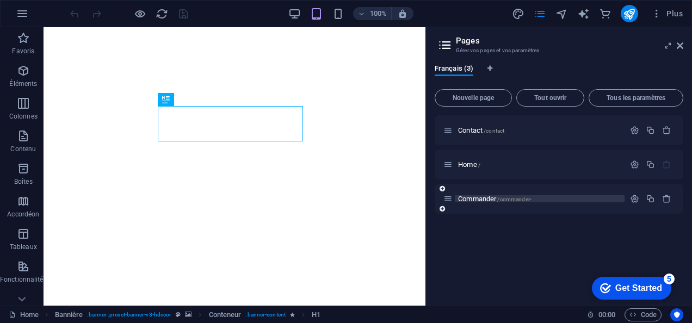
click at [465, 196] on span "Commander /commander-" at bounding box center [494, 199] width 73 height 8
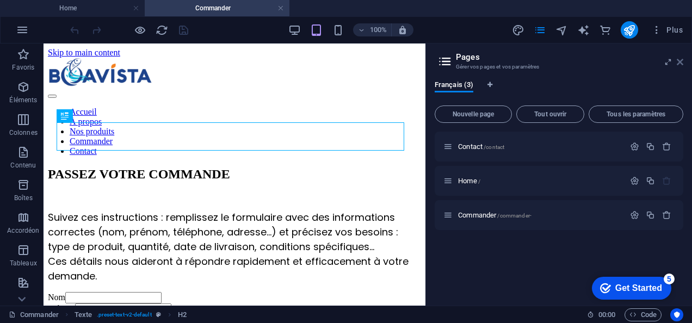
click at [681, 65] on icon at bounding box center [680, 62] width 7 height 9
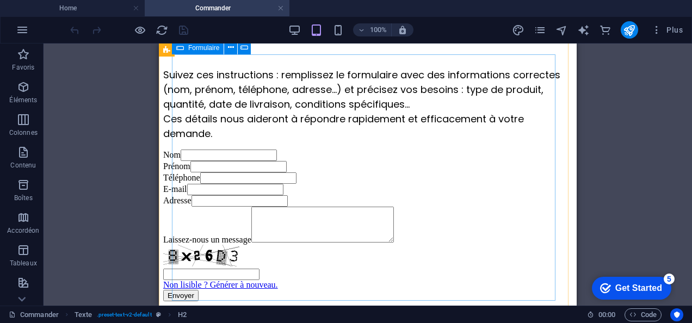
scroll to position [271, 0]
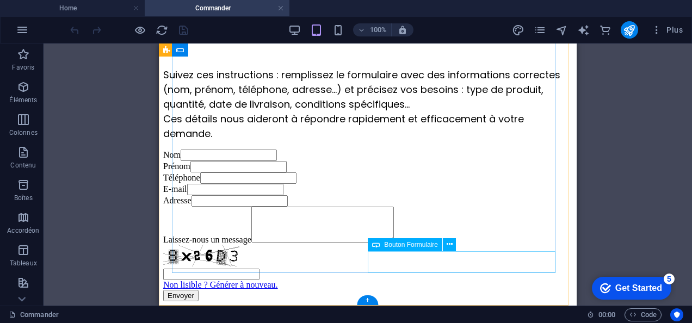
click at [417, 290] on div "Envoyer" at bounding box center [367, 295] width 409 height 11
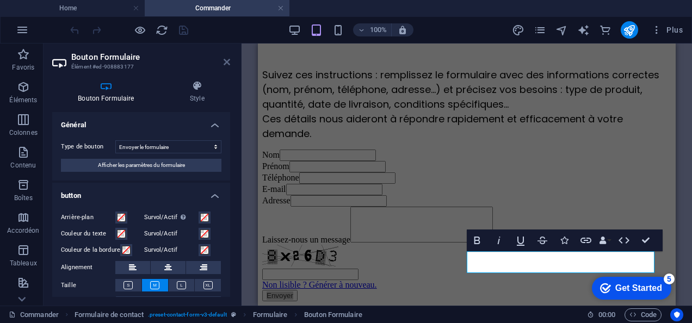
click at [230, 66] on icon at bounding box center [227, 62] width 7 height 9
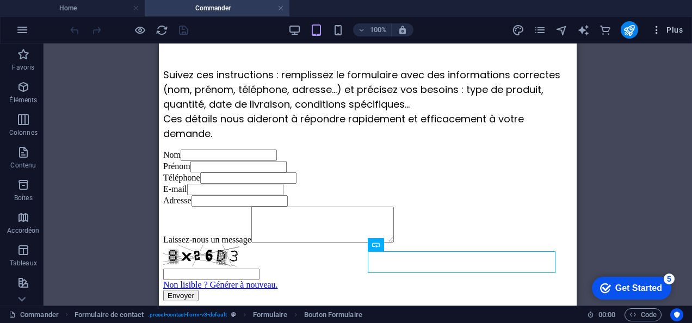
click at [665, 25] on span "Plus" at bounding box center [667, 29] width 32 height 11
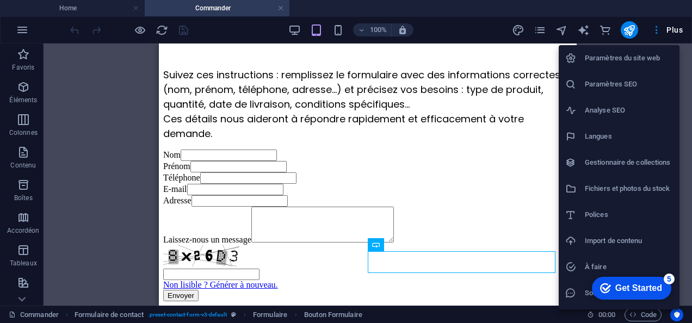
click at [537, 28] on div at bounding box center [346, 161] width 692 height 323
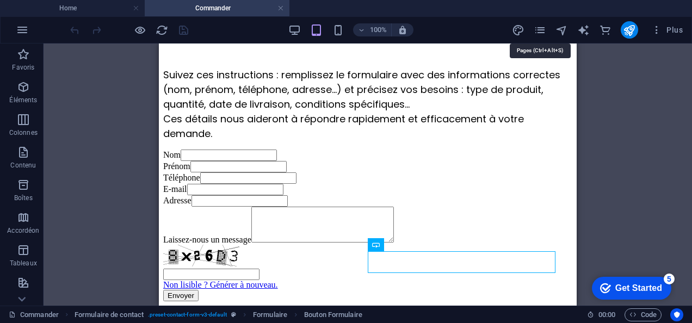
click at [537, 28] on icon "pages" at bounding box center [540, 30] width 13 height 13
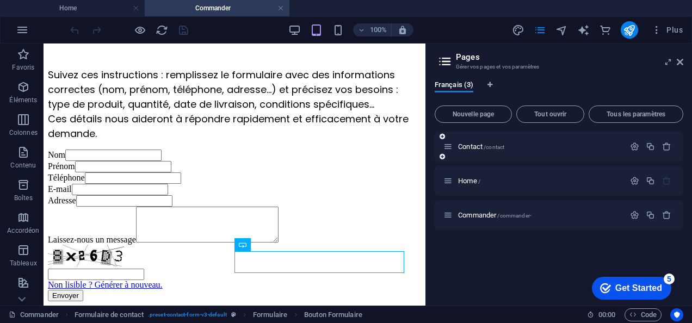
click at [468, 141] on div "Contact /contact" at bounding box center [533, 146] width 181 height 13
click at [471, 148] on span "Contact /contact" at bounding box center [481, 146] width 46 height 8
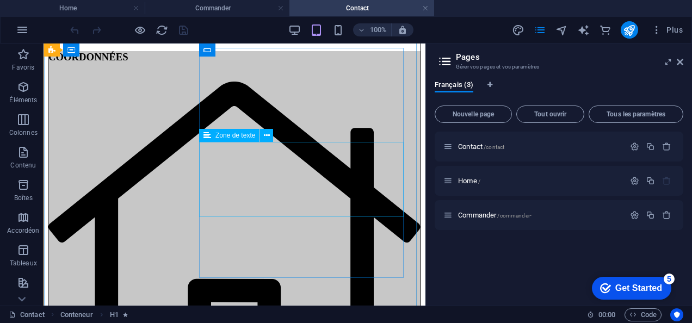
scroll to position [209, 0]
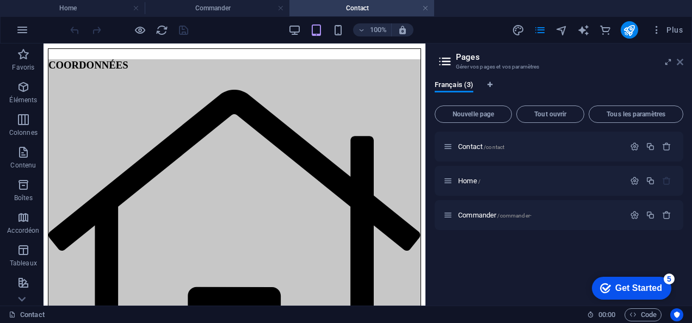
click at [682, 63] on icon at bounding box center [680, 62] width 7 height 9
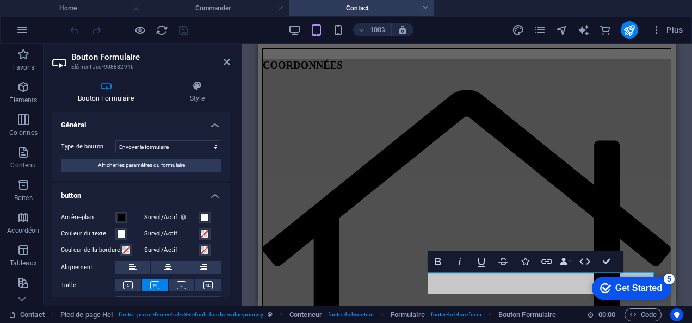
click at [230, 59] on aside "Bouton Formulaire Élément #ed-908882946 Bouton Formulaire Style Général Type de…" at bounding box center [143, 175] width 198 height 262
click at [216, 8] on h4 "Commander" at bounding box center [217, 8] width 145 height 12
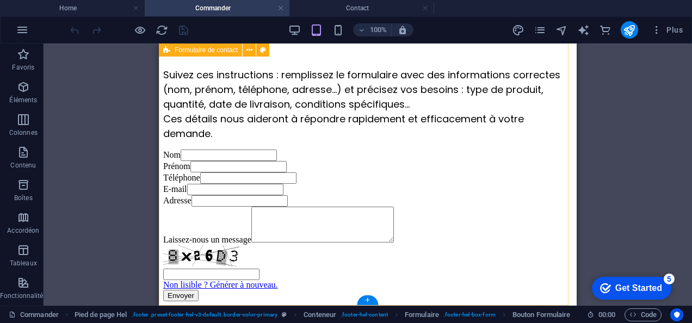
scroll to position [271, 0]
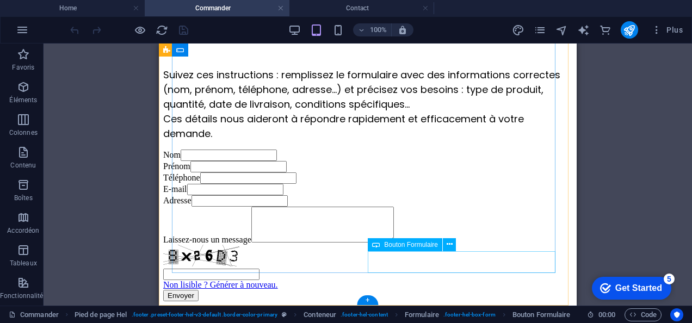
click at [441, 290] on div "Envoyer" at bounding box center [367, 295] width 409 height 11
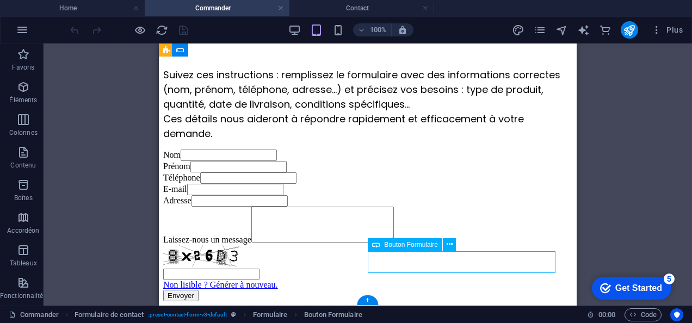
click at [441, 290] on div "Envoyer" at bounding box center [367, 295] width 409 height 11
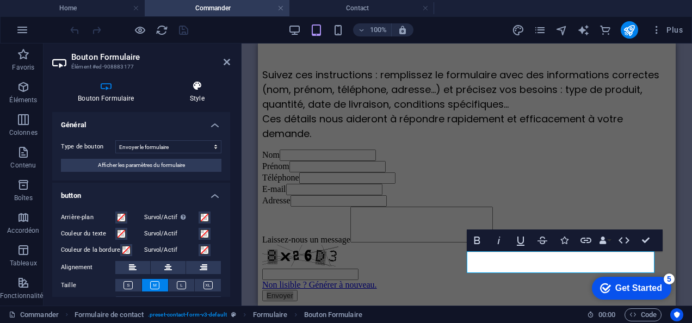
drag, startPoint x: 215, startPoint y: 91, endPoint x: 205, endPoint y: 91, distance: 9.8
click at [205, 91] on h4 "Style" at bounding box center [197, 91] width 66 height 23
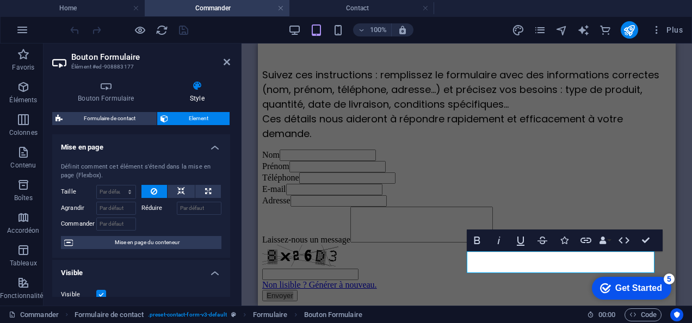
click at [205, 91] on icon at bounding box center [197, 85] width 66 height 11
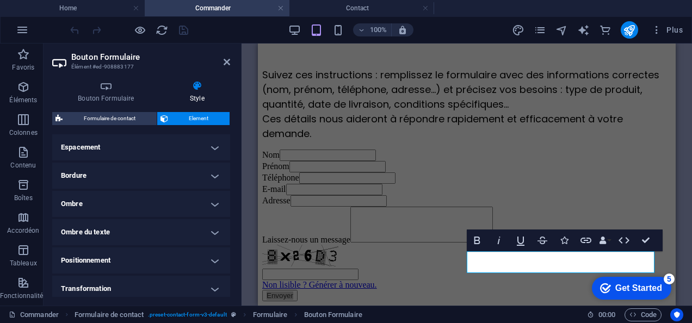
scroll to position [217, 0]
click at [108, 90] on icon at bounding box center [106, 85] width 108 height 11
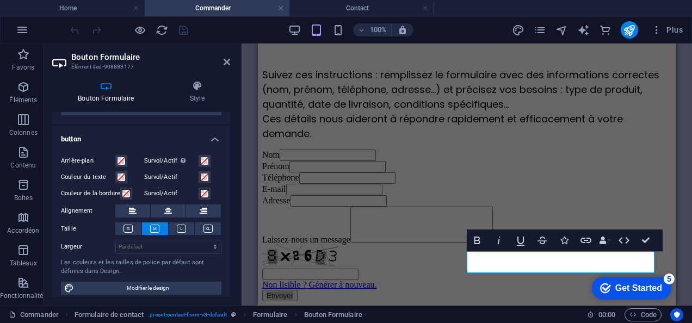
scroll to position [62, 0]
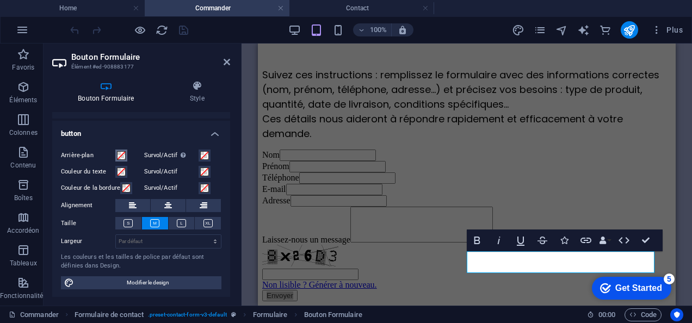
click at [119, 156] on span at bounding box center [121, 155] width 9 height 9
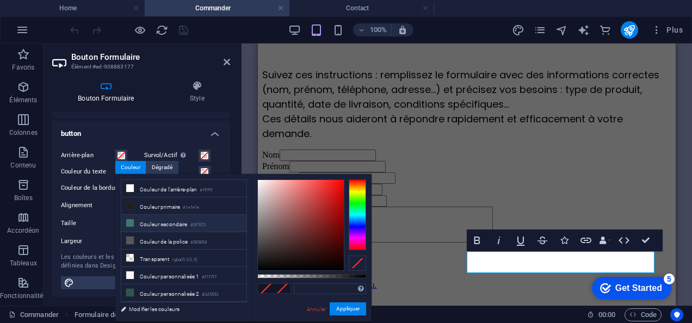
click at [180, 221] on li "Couleur secondaire #3f7673" at bounding box center [183, 223] width 125 height 17
type input "#3f7673"
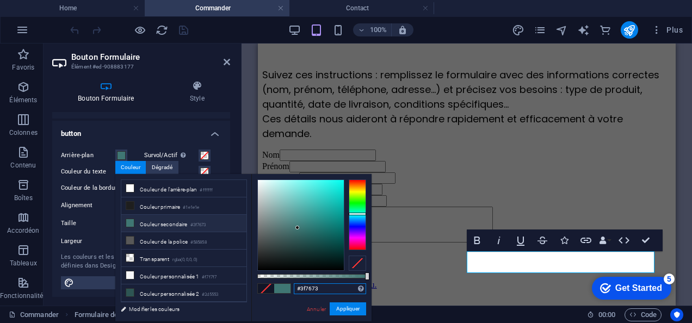
click at [339, 287] on input "#3f7673" at bounding box center [330, 288] width 72 height 11
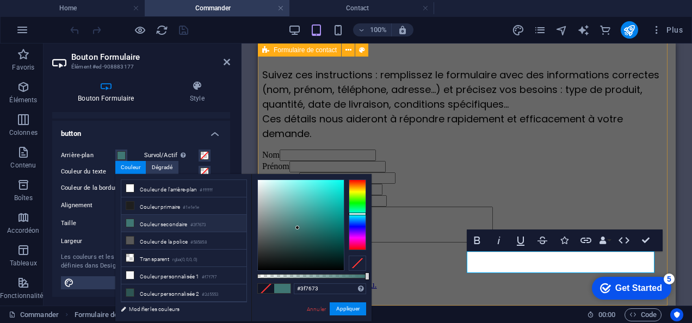
click at [474, 299] on div "Nom Prénom Téléphone E-mail Adresse Laissez-nous un message Non lisible ? Génér…" at bounding box center [466, 226] width 409 height 152
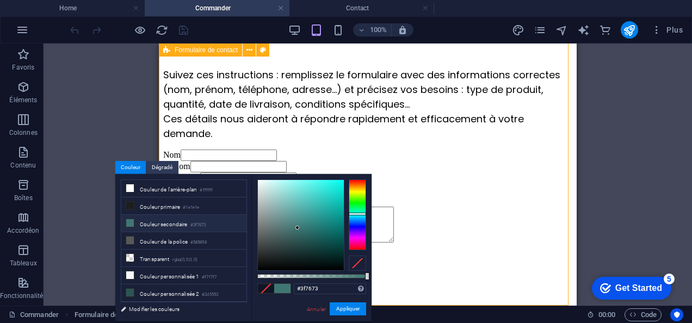
click at [474, 299] on div "Nom Prénom Téléphone E-mail Adresse Laissez-nous un message Non lisible ? Génér…" at bounding box center [367, 226] width 409 height 152
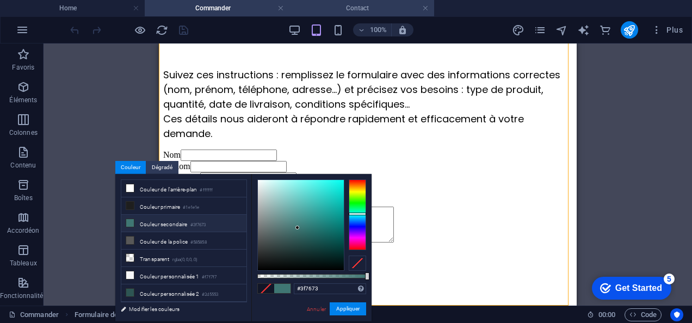
click at [348, 12] on h4 "Contact" at bounding box center [361, 8] width 145 height 12
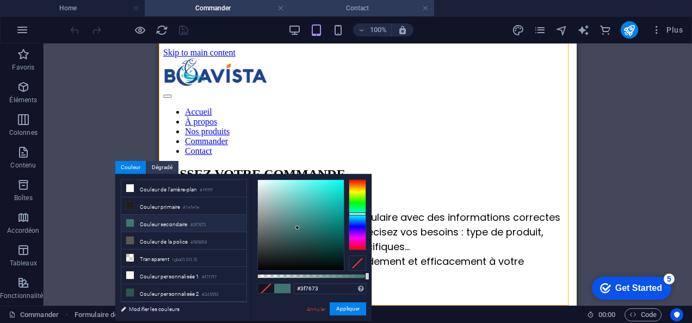
scroll to position [209, 0]
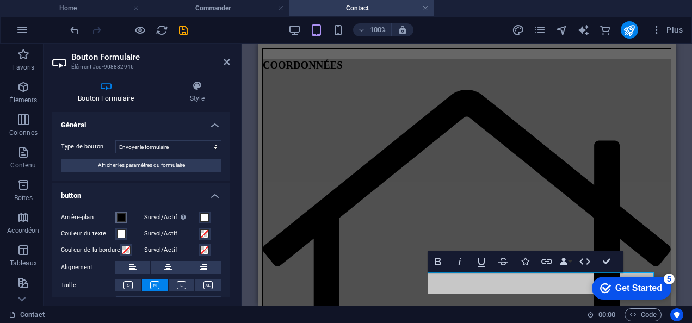
click at [123, 213] on span at bounding box center [121, 217] width 9 height 9
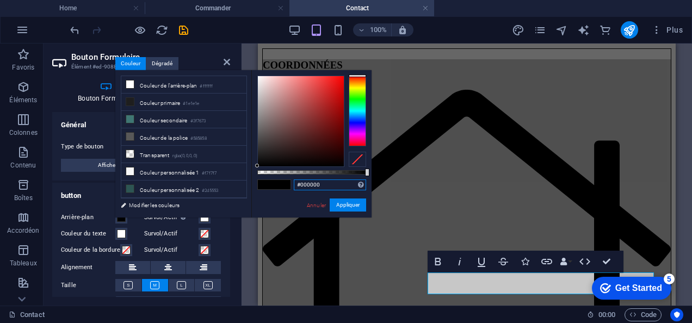
click at [317, 184] on input "#000000" at bounding box center [330, 184] width 72 height 11
paste input "3f7673"
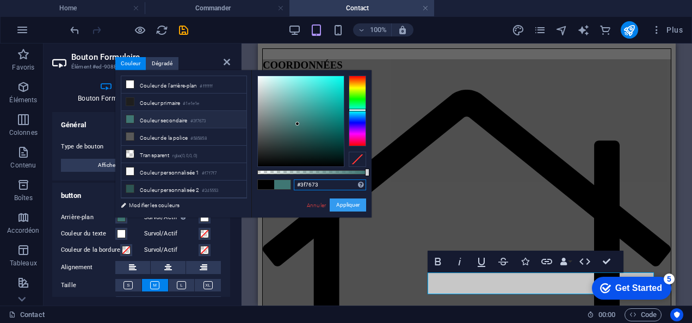
type input "#3f7673"
click at [348, 210] on button "Appliquer" at bounding box center [348, 205] width 36 height 13
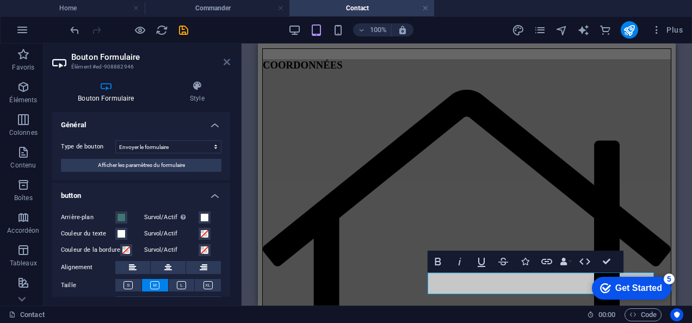
click at [224, 59] on icon at bounding box center [227, 62] width 7 height 9
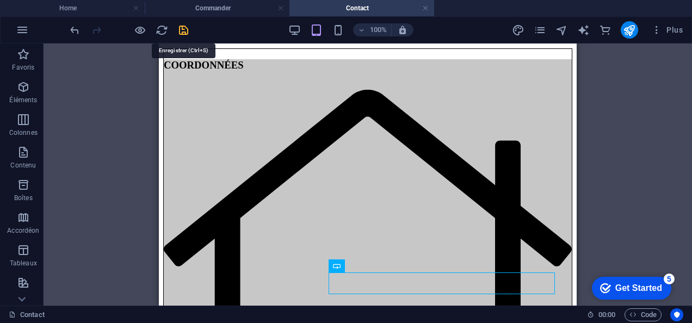
click at [178, 34] on icon "save" at bounding box center [183, 30] width 13 height 13
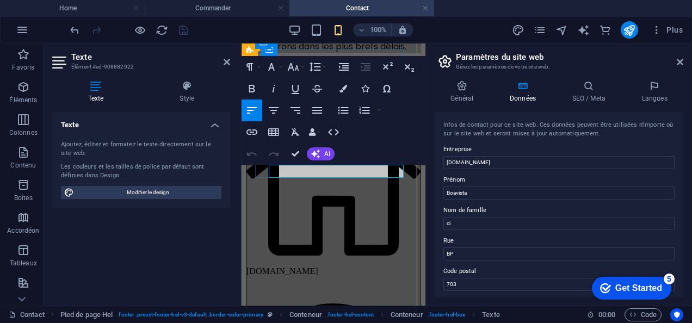
click at [343, 91] on icon "button" at bounding box center [343, 89] width 8 height 8
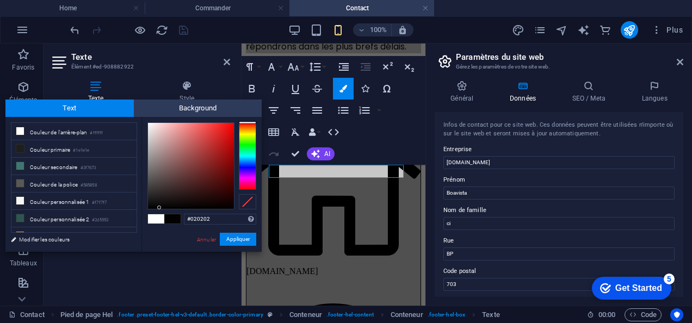
type input "#000000"
drag, startPoint x: 156, startPoint y: 196, endPoint x: 162, endPoint y: 213, distance: 17.4
click at [162, 213] on div "#000000 Formats pris en charge #0852ed rgb(8, 82, 237) rgba(8, 82, 237, 90%) hs…" at bounding box center [201, 263] width 120 height 293
click at [247, 238] on button "Appliquer" at bounding box center [238, 239] width 36 height 13
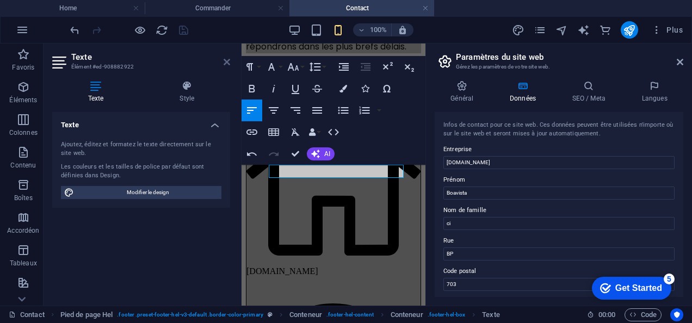
click at [227, 64] on icon at bounding box center [227, 62] width 7 height 9
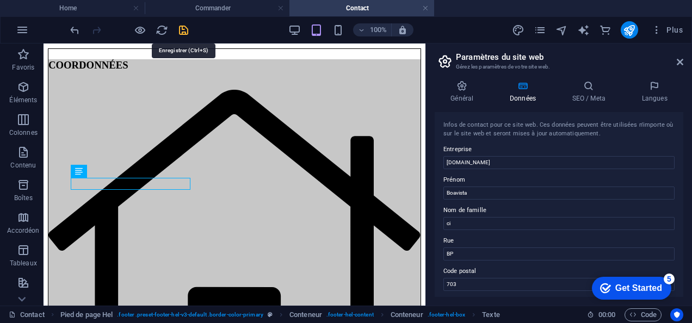
click at [178, 26] on icon "save" at bounding box center [183, 30] width 13 height 13
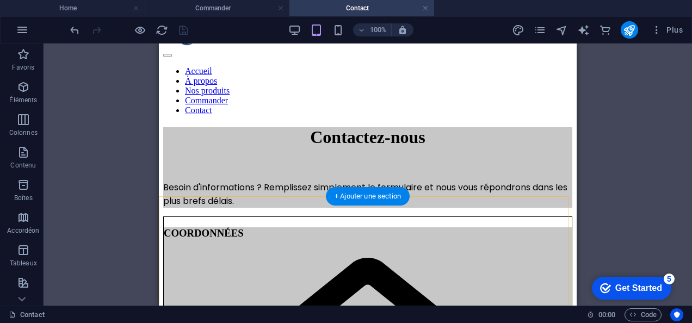
scroll to position [0, 0]
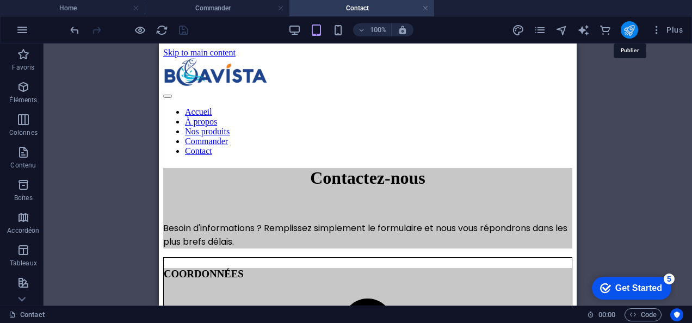
click at [626, 32] on icon "publish" at bounding box center [629, 30] width 13 height 13
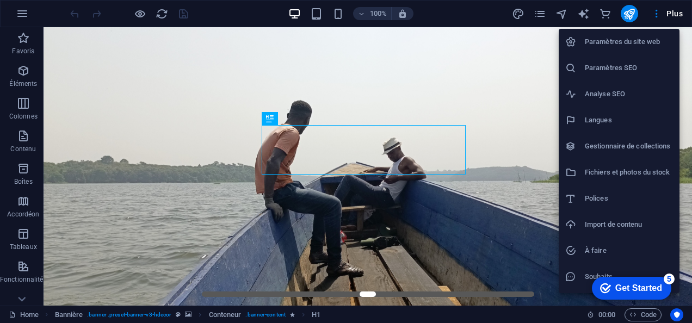
click at [615, 114] on h6 "Langues" at bounding box center [629, 120] width 88 height 13
select select "50"
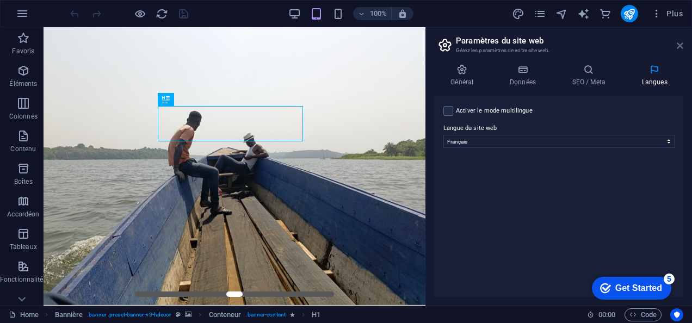
click at [678, 46] on icon at bounding box center [680, 45] width 7 height 9
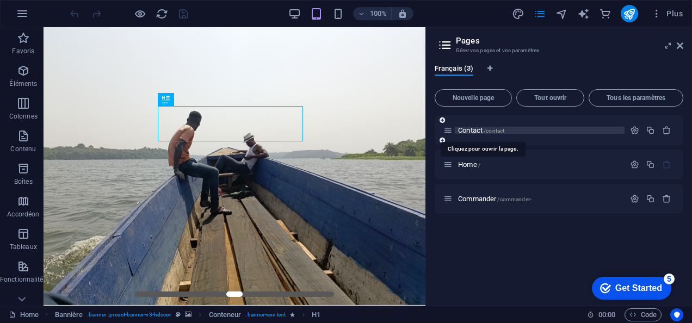
click at [468, 127] on span "Contact /contact" at bounding box center [481, 130] width 46 height 8
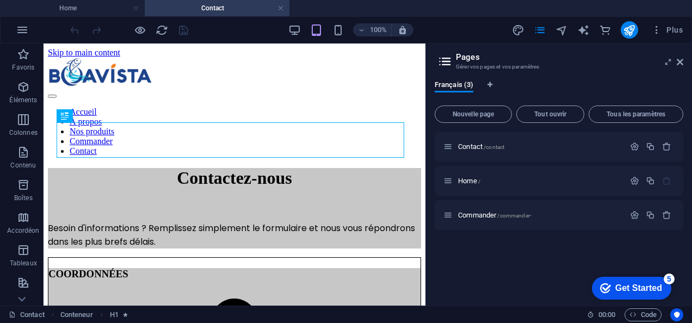
click at [683, 60] on aside "Pages Gérer vos pages et vos paramètres Français (3) Nouvelle page Tout ouvrir …" at bounding box center [558, 175] width 266 height 262
click at [679, 61] on icon at bounding box center [680, 62] width 7 height 9
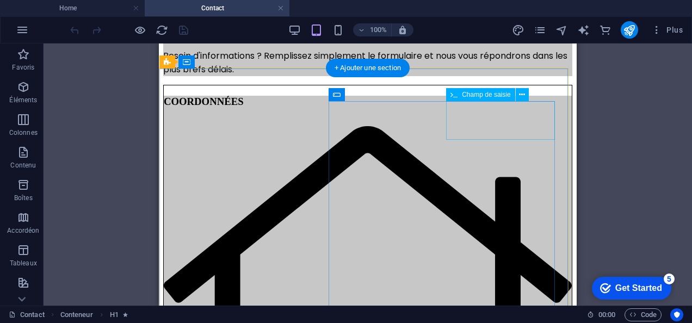
scroll to position [173, 0]
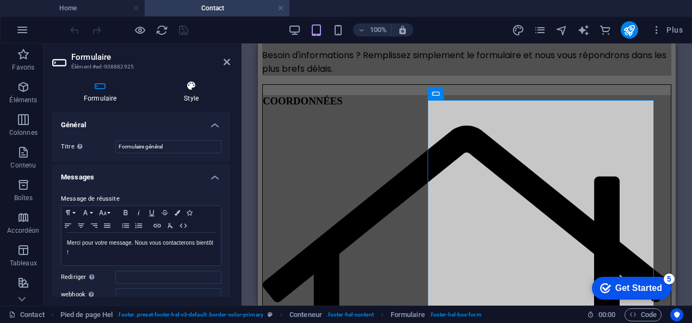
click at [194, 80] on icon at bounding box center [191, 85] width 78 height 11
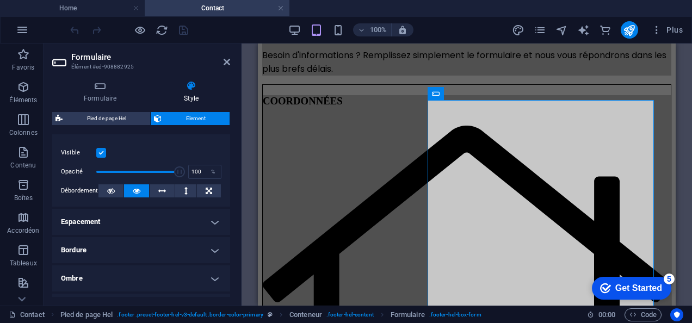
scroll to position [141, 0]
click at [212, 249] on h4 "Bordure" at bounding box center [141, 251] width 178 height 26
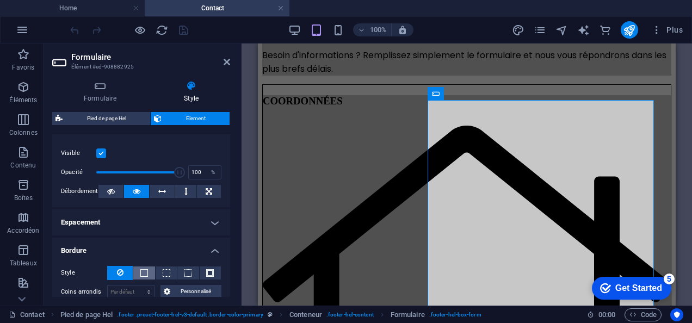
click at [147, 271] on button at bounding box center [143, 272] width 21 height 13
click at [166, 272] on span at bounding box center [167, 273] width 8 height 8
click at [185, 272] on span at bounding box center [188, 273] width 8 height 8
click at [214, 275] on button at bounding box center [210, 272] width 21 height 13
click at [123, 270] on button at bounding box center [120, 273] width 26 height 14
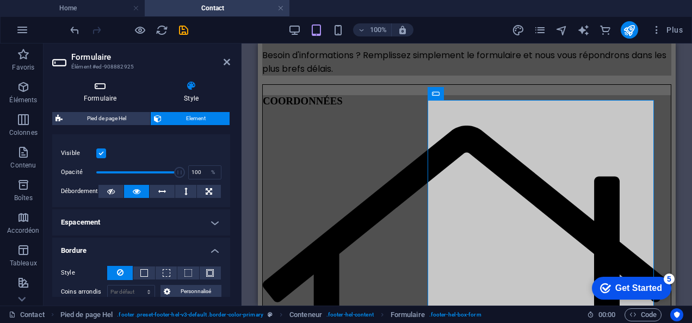
click at [103, 88] on icon at bounding box center [100, 85] width 96 height 11
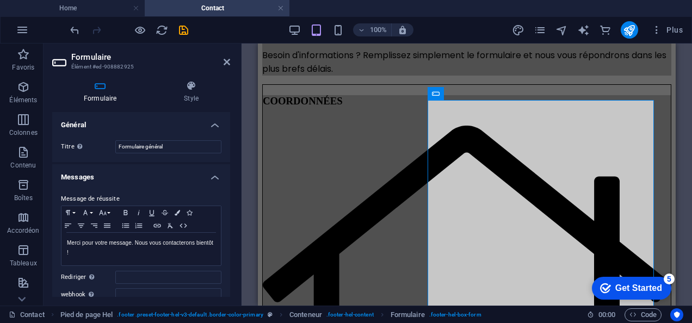
click at [103, 88] on icon at bounding box center [100, 85] width 96 height 11
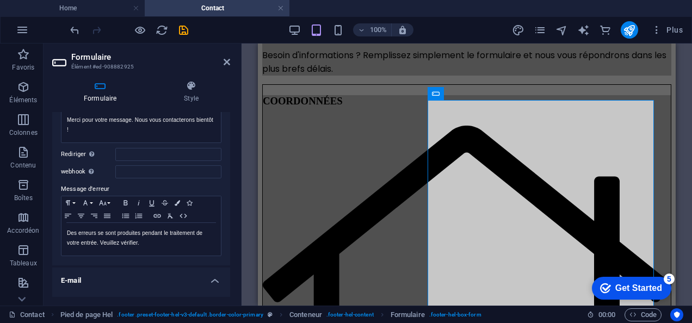
scroll to position [121, 0]
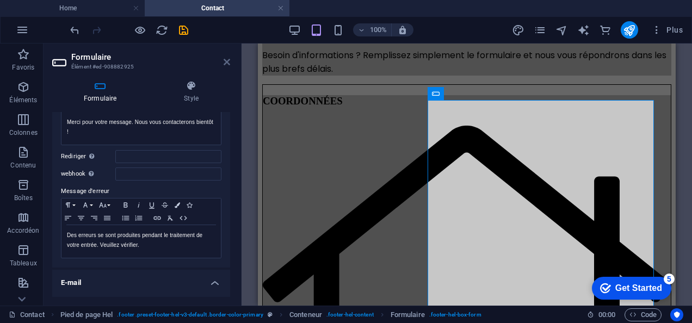
click at [226, 65] on icon at bounding box center [227, 62] width 7 height 9
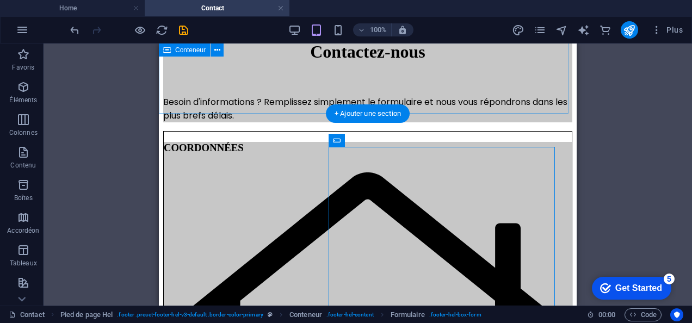
scroll to position [0, 0]
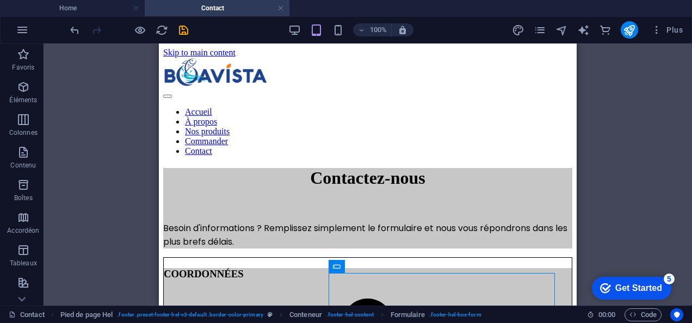
drag, startPoint x: 251, startPoint y: 123, endPoint x: 60, endPoint y: 5, distance: 224.1
click at [60, 5] on h4 "Home" at bounding box center [72, 8] width 145 height 12
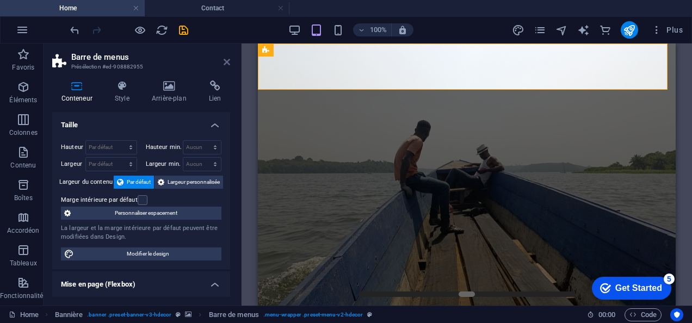
click at [224, 59] on icon at bounding box center [227, 62] width 7 height 9
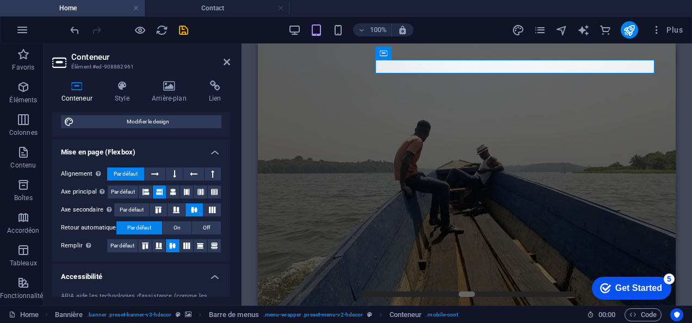
scroll to position [156, 0]
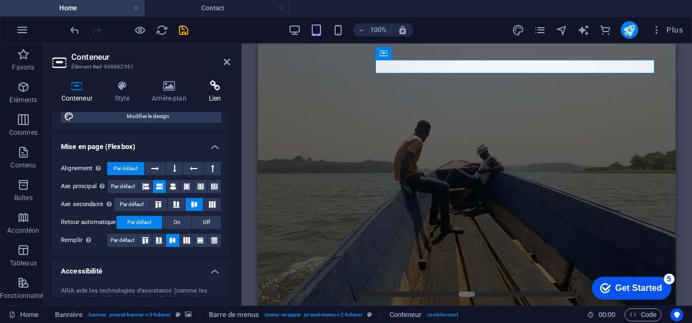
click at [207, 89] on icon at bounding box center [215, 85] width 30 height 11
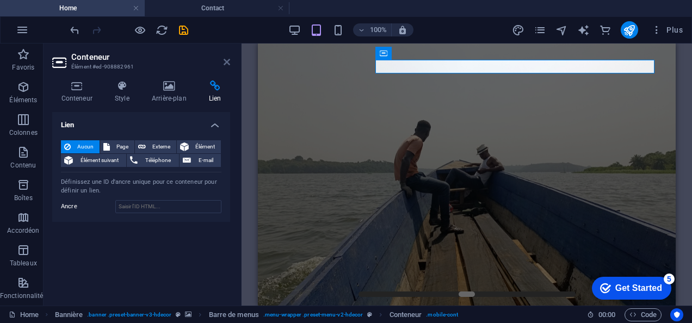
drag, startPoint x: 223, startPoint y: 62, endPoint x: 72, endPoint y: 18, distance: 157.5
click at [224, 62] on icon at bounding box center [227, 62] width 7 height 9
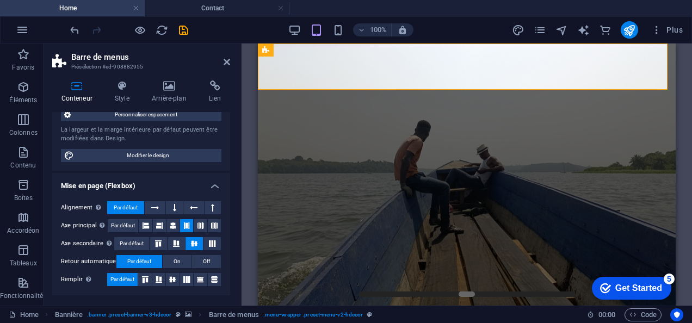
scroll to position [133, 0]
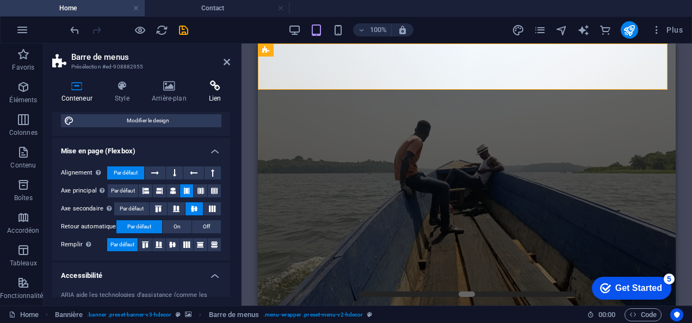
click at [213, 91] on h4 "Lien" at bounding box center [215, 91] width 30 height 23
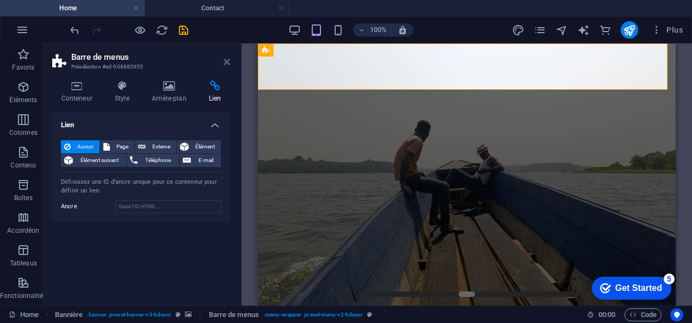
click at [228, 65] on icon at bounding box center [227, 62] width 7 height 9
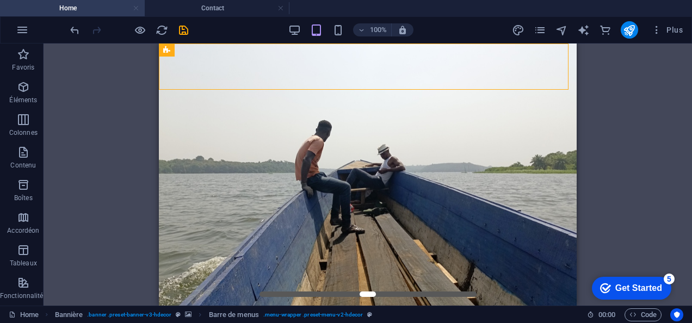
click at [136, 10] on link at bounding box center [136, 8] width 7 height 10
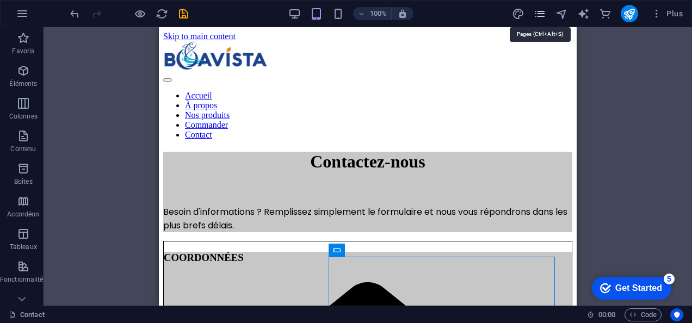
click at [536, 10] on icon "pages" at bounding box center [540, 14] width 13 height 13
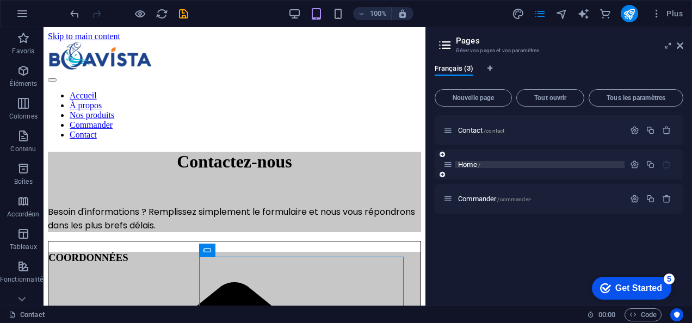
click at [466, 164] on span "Home /" at bounding box center [469, 164] width 22 height 8
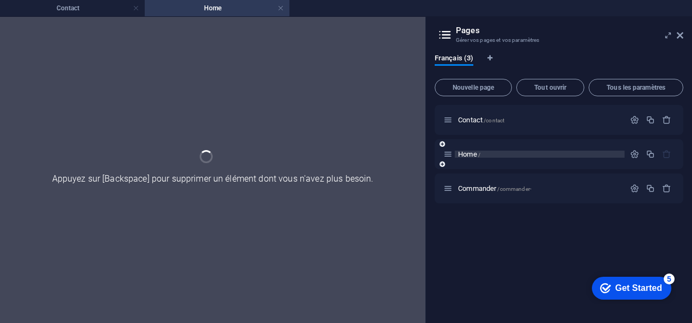
click at [466, 164] on div "Home /" at bounding box center [559, 154] width 249 height 30
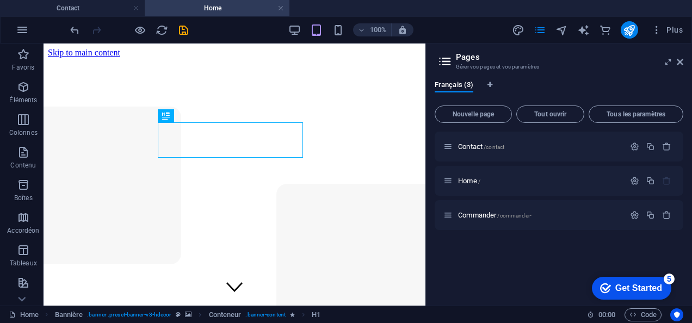
scroll to position [0, 0]
click at [631, 176] on icon "button" at bounding box center [634, 180] width 9 height 9
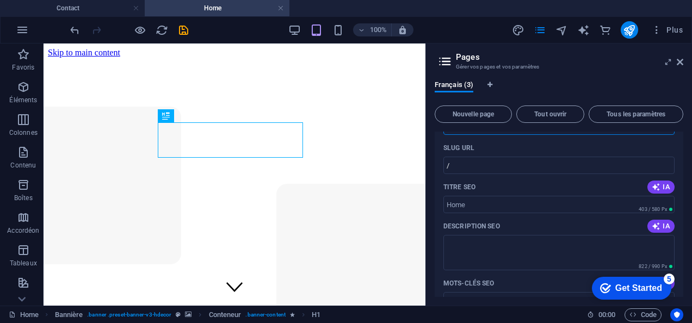
scroll to position [116, 0]
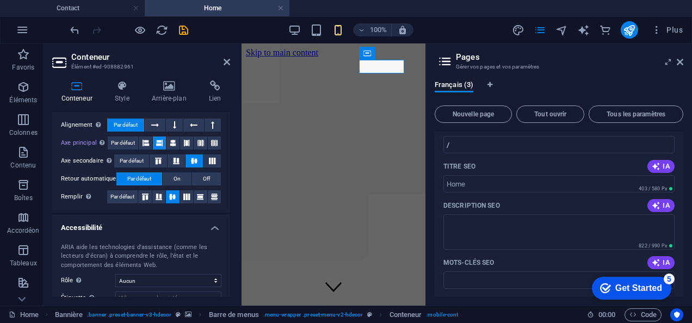
scroll to position [200, 0]
click at [231, 60] on aside "Conteneur Élément #ed-908882961 Conteneur Style Arrière-plan Lien Taille Hauteu…" at bounding box center [143, 175] width 198 height 262
click at [227, 60] on icon at bounding box center [227, 62] width 7 height 9
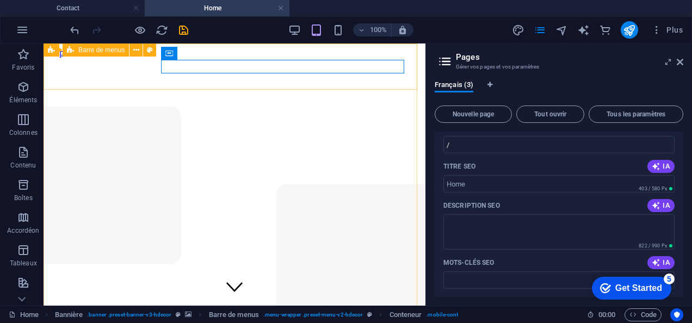
click at [121, 52] on span "Barre de menus" at bounding box center [101, 50] width 46 height 7
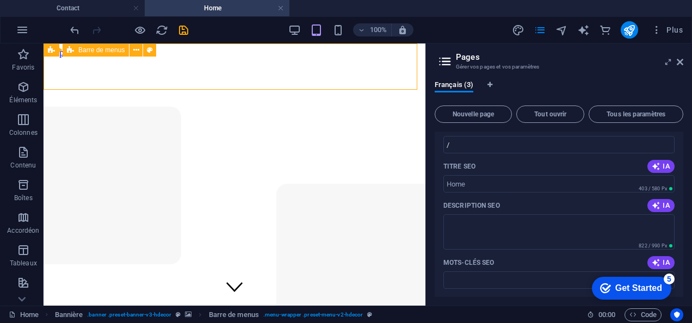
click at [121, 52] on span "Barre de menus" at bounding box center [101, 50] width 46 height 7
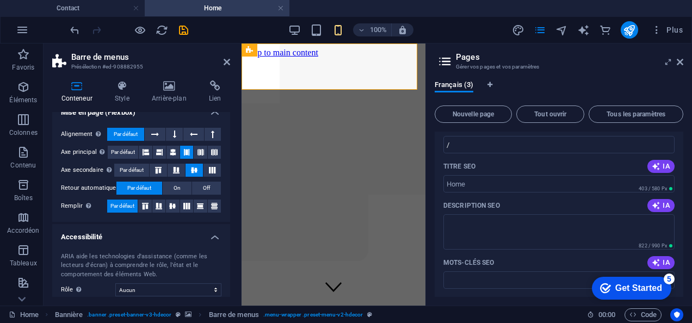
scroll to position [173, 0]
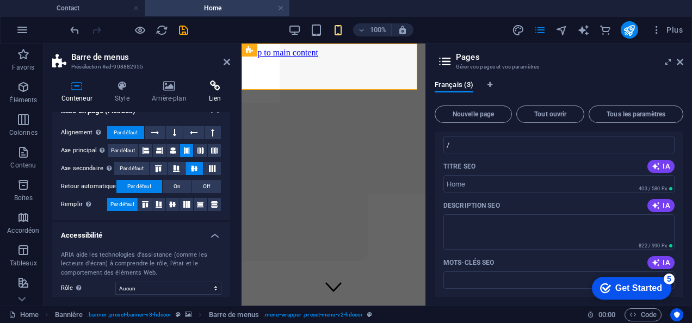
click at [214, 91] on h4 "Lien" at bounding box center [215, 91] width 30 height 23
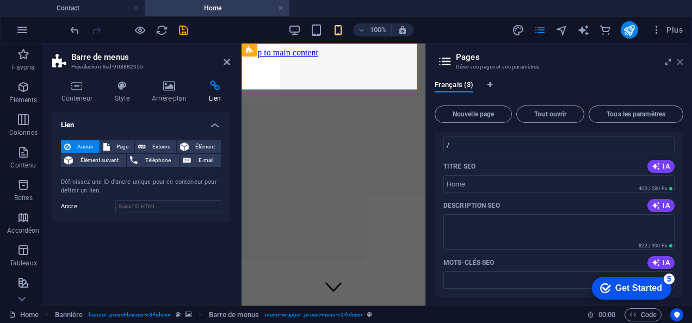
click at [678, 63] on icon at bounding box center [680, 62] width 7 height 9
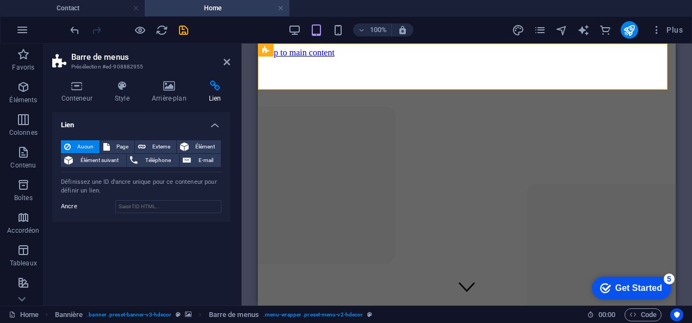
click at [232, 66] on aside "Barre de menus Présélection #ed-908882955 Conteneur Style Arrière-plan Lien Tai…" at bounding box center [143, 175] width 198 height 262
